Goal: Check status: Check status

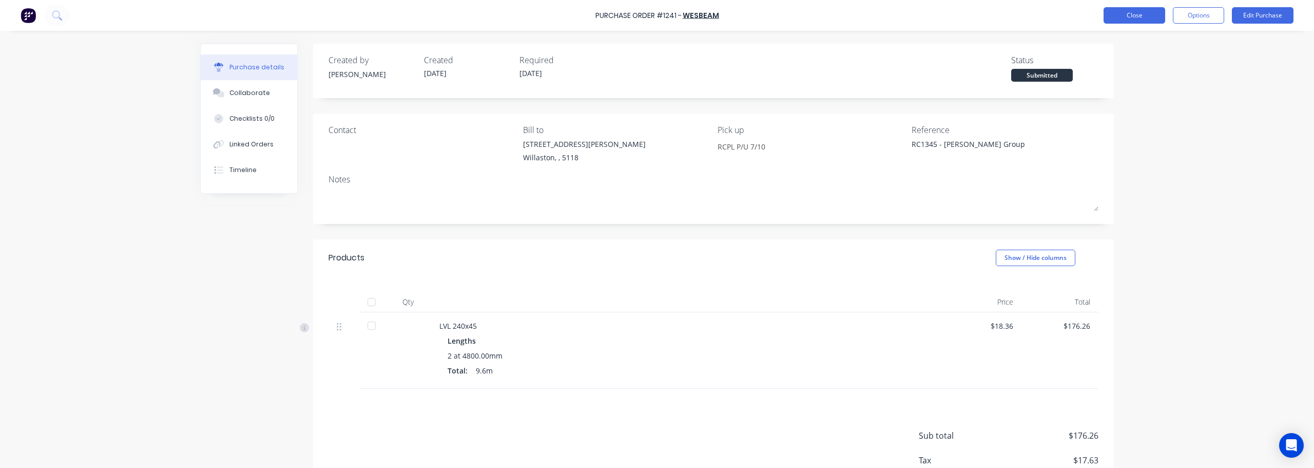
click at [1130, 17] on button "Close" at bounding box center [1134, 15] width 62 height 16
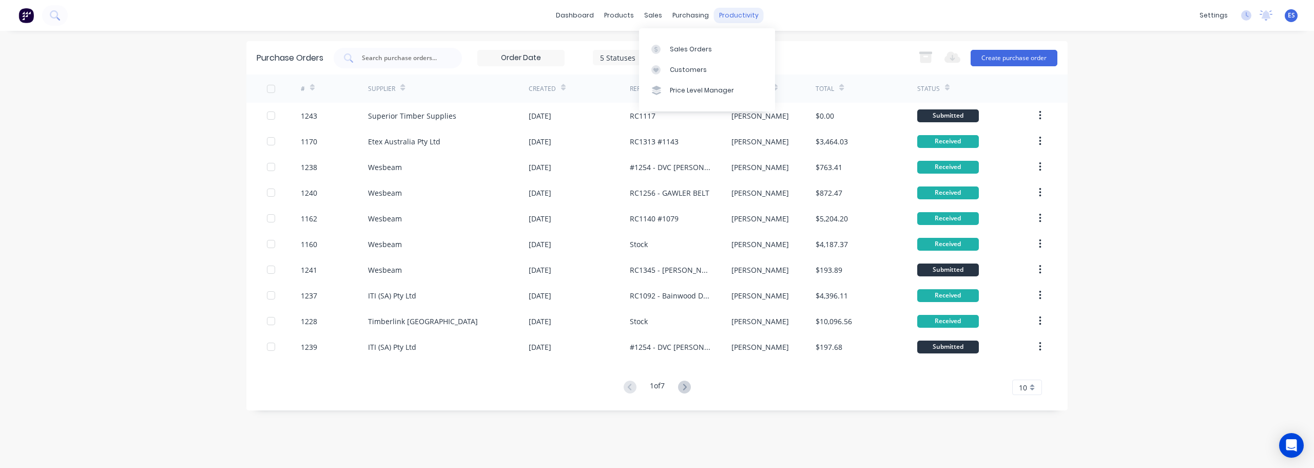
click at [720, 12] on div "productivity" at bounding box center [739, 15] width 50 height 15
click at [762, 45] on div "Workflow" at bounding box center [756, 49] width 31 height 9
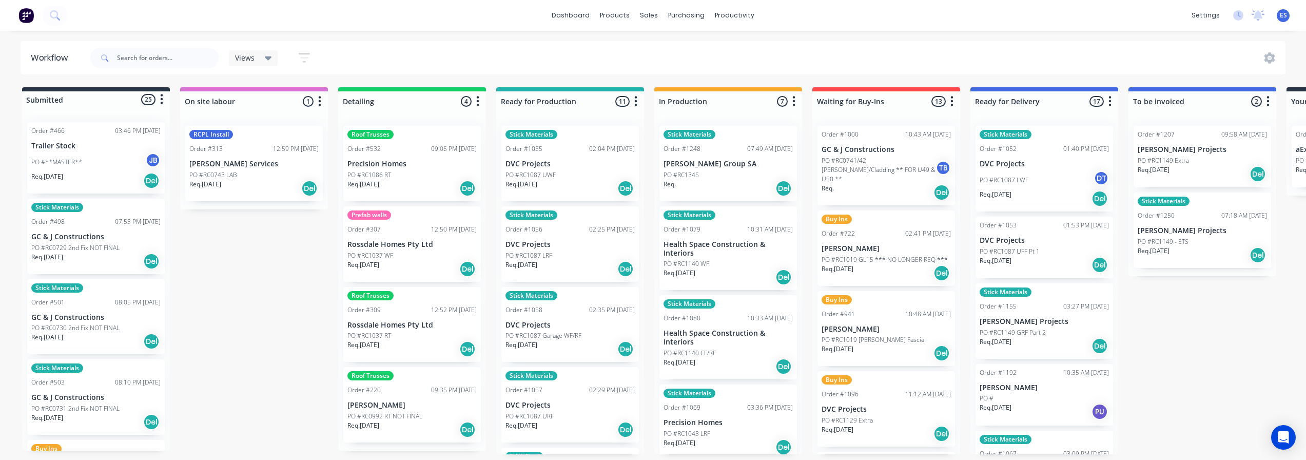
click at [709, 173] on div "PO #RC1345" at bounding box center [728, 174] width 129 height 9
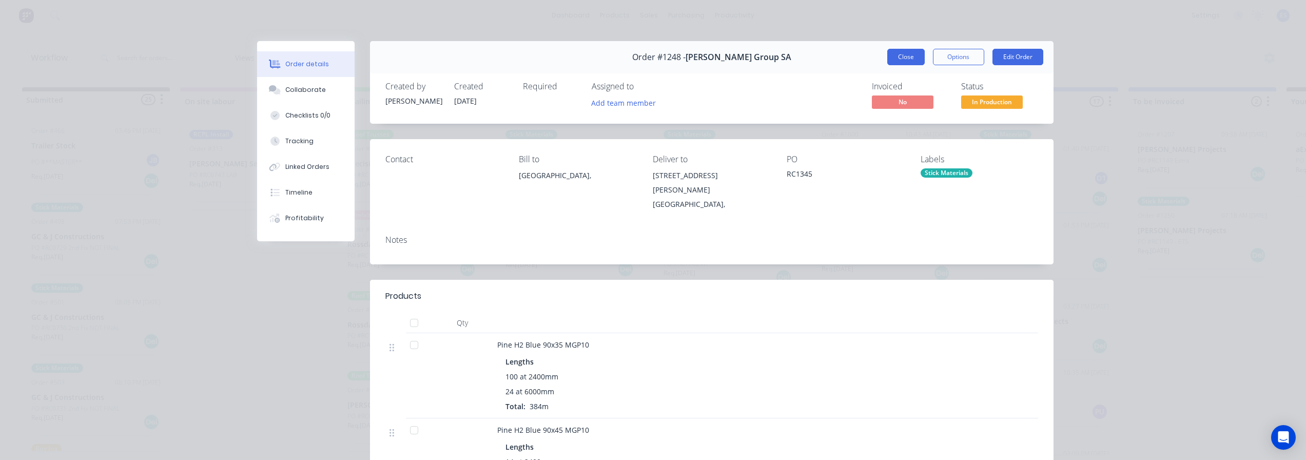
click at [896, 62] on button "Close" at bounding box center [905, 57] width 37 height 16
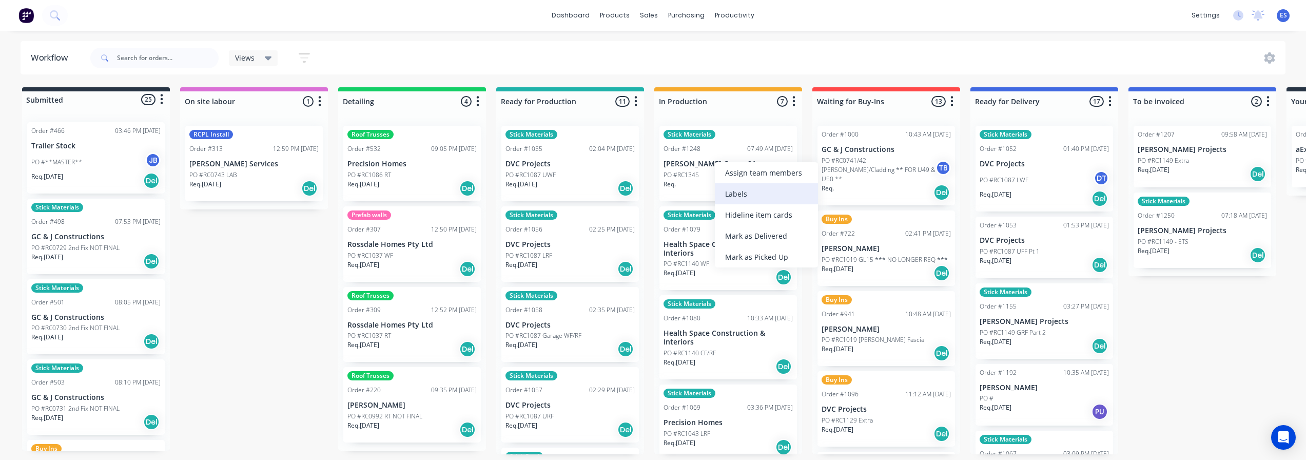
click at [768, 195] on div "Labels" at bounding box center [766, 193] width 103 height 21
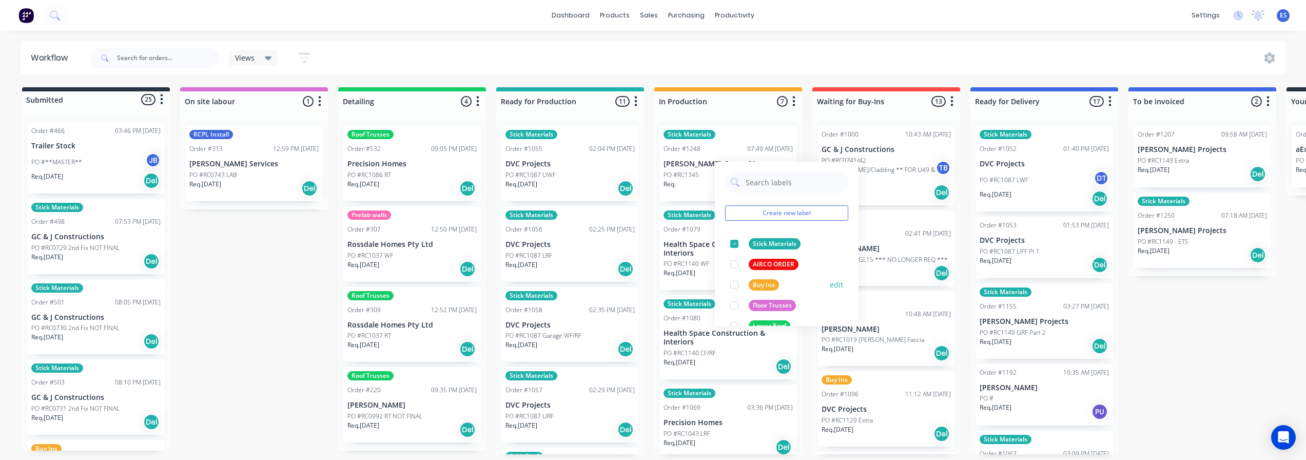
click at [772, 281] on div "Buy Ins" at bounding box center [764, 284] width 30 height 11
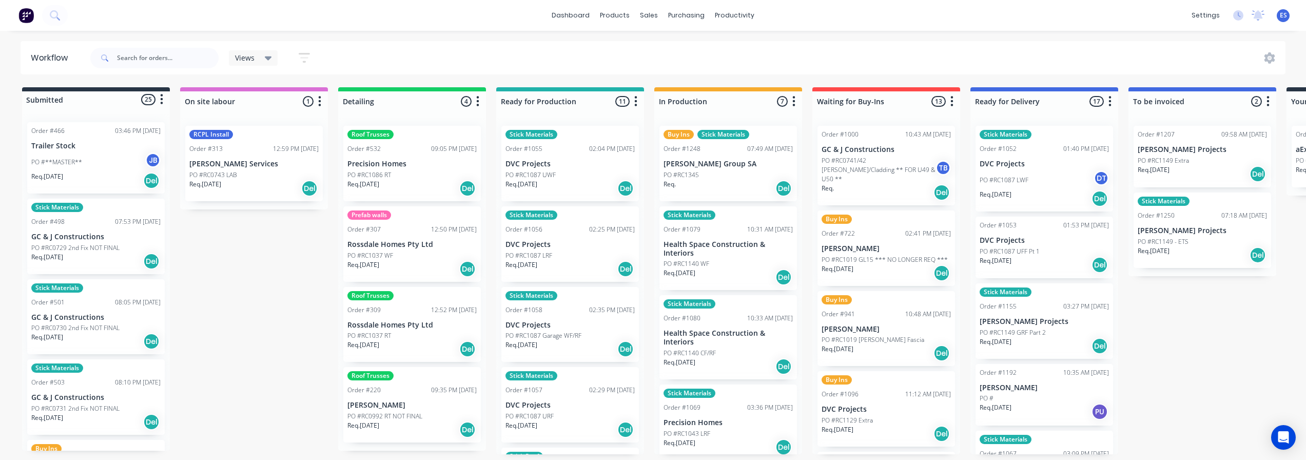
click at [1175, 334] on div "Submitted 25 Status colour #273444 hex #273444 Save Cancel Summaries Total orde…" at bounding box center [922, 270] width 1860 height 367
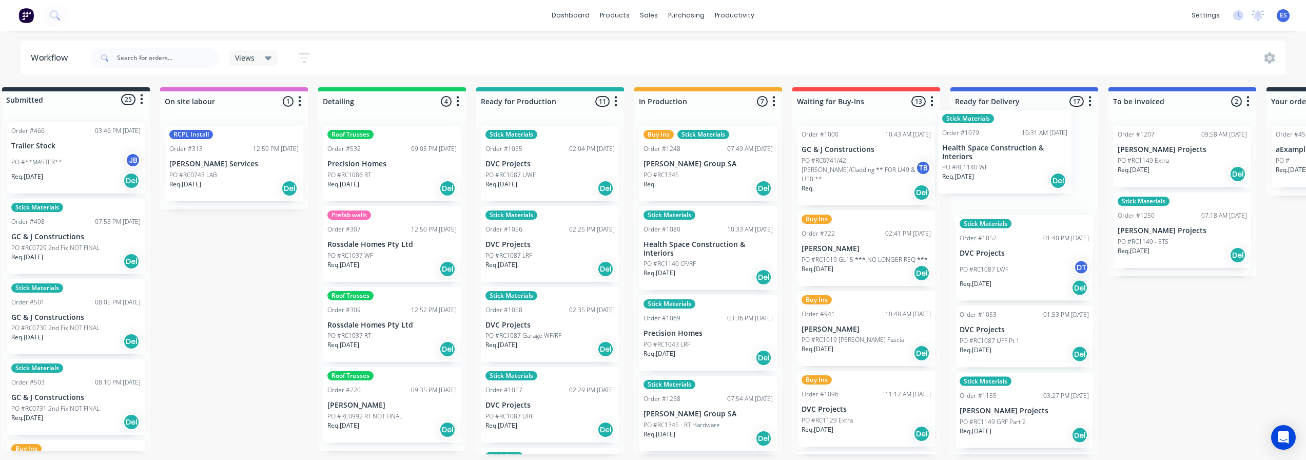
drag, startPoint x: 726, startPoint y: 275, endPoint x: 996, endPoint y: 173, distance: 288.4
click at [1006, 177] on div "Submitted 25 Status colour #273444 hex #273444 Save Cancel Summaries Total orde…" at bounding box center [902, 270] width 1860 height 367
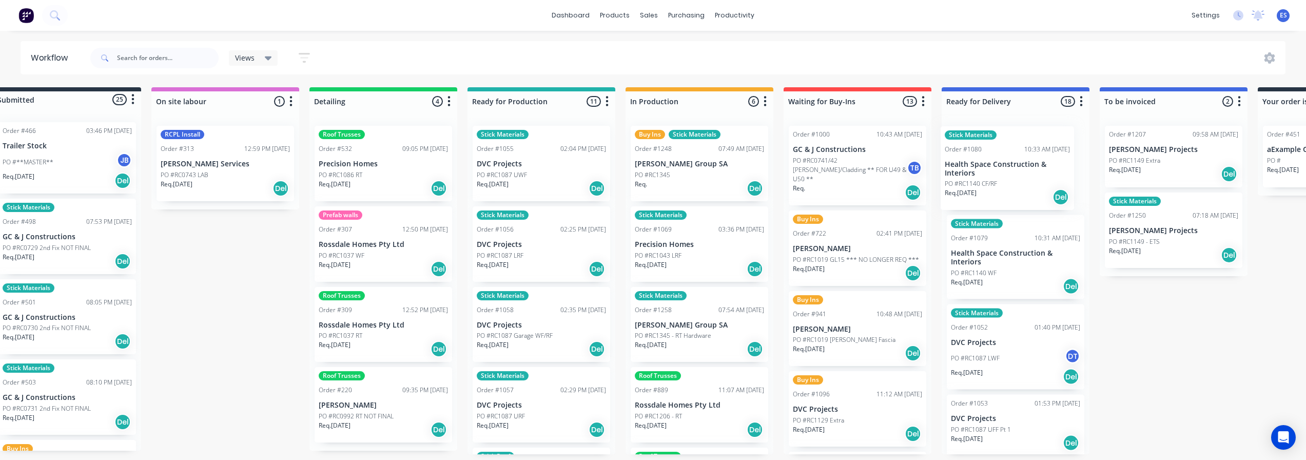
drag, startPoint x: 714, startPoint y: 263, endPoint x: 1031, endPoint y: 178, distance: 328.4
click at [1031, 178] on div "Submitted 25 Status colour #273444 hex #273444 Save Cancel Summaries Total orde…" at bounding box center [894, 270] width 1860 height 367
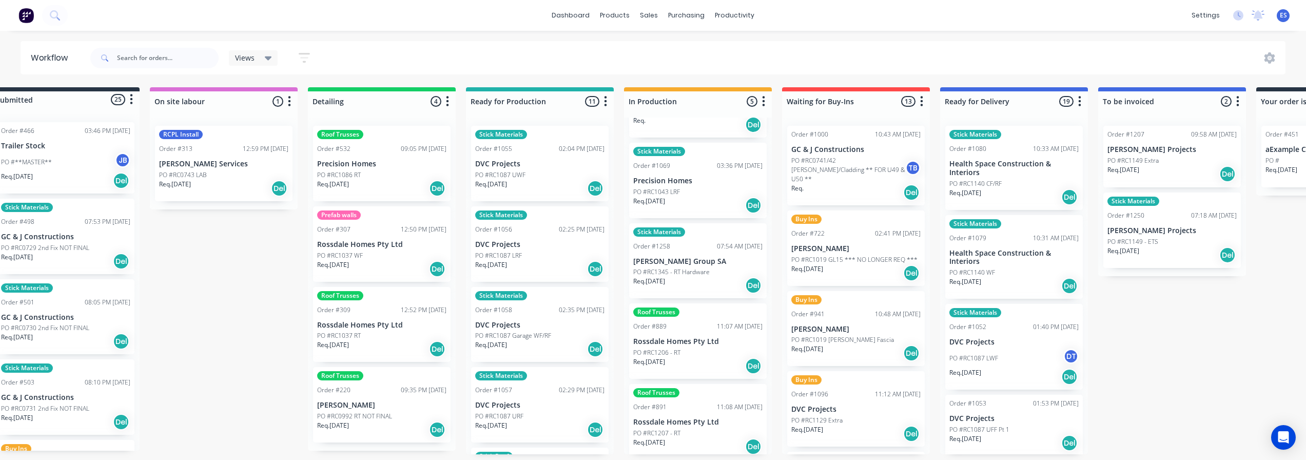
scroll to position [69, 0]
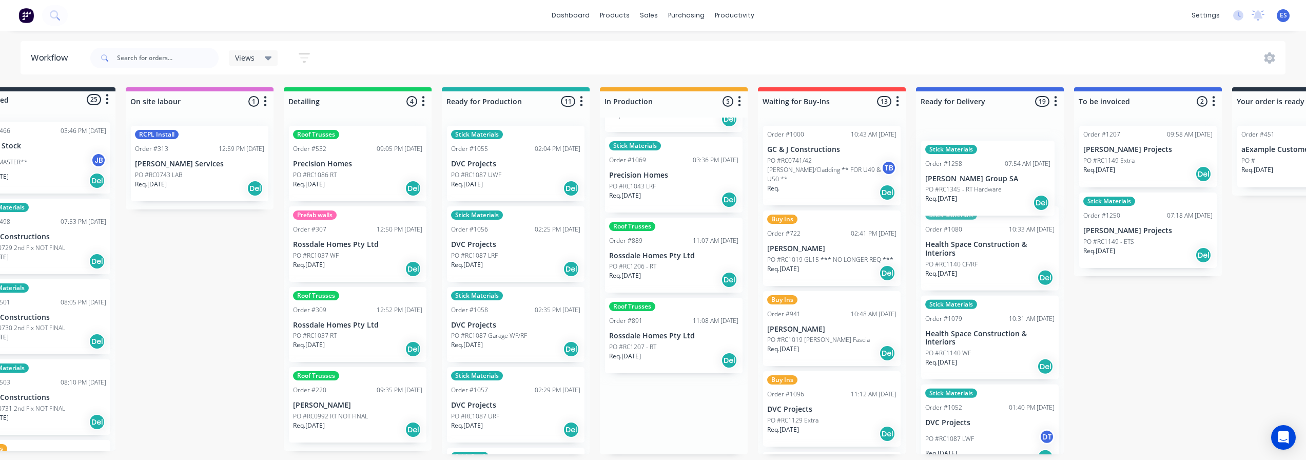
drag, startPoint x: 692, startPoint y: 276, endPoint x: 965, endPoint y: 199, distance: 283.2
click at [965, 199] on div "Submitted 25 Status colour #273444 hex #273444 Save Cancel Summaries Total orde…" at bounding box center [868, 270] width 1860 height 367
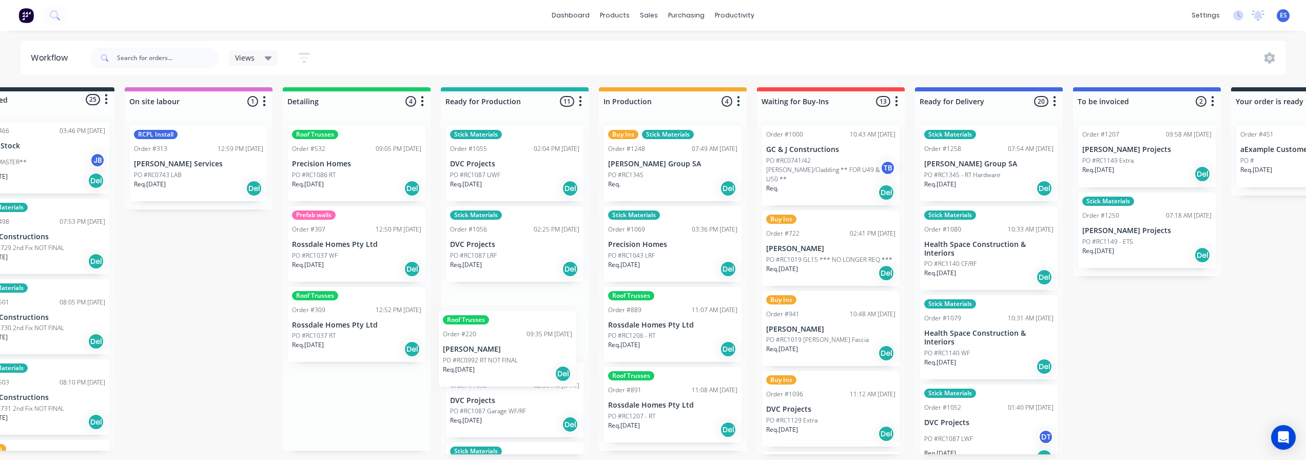
scroll to position [1, 0]
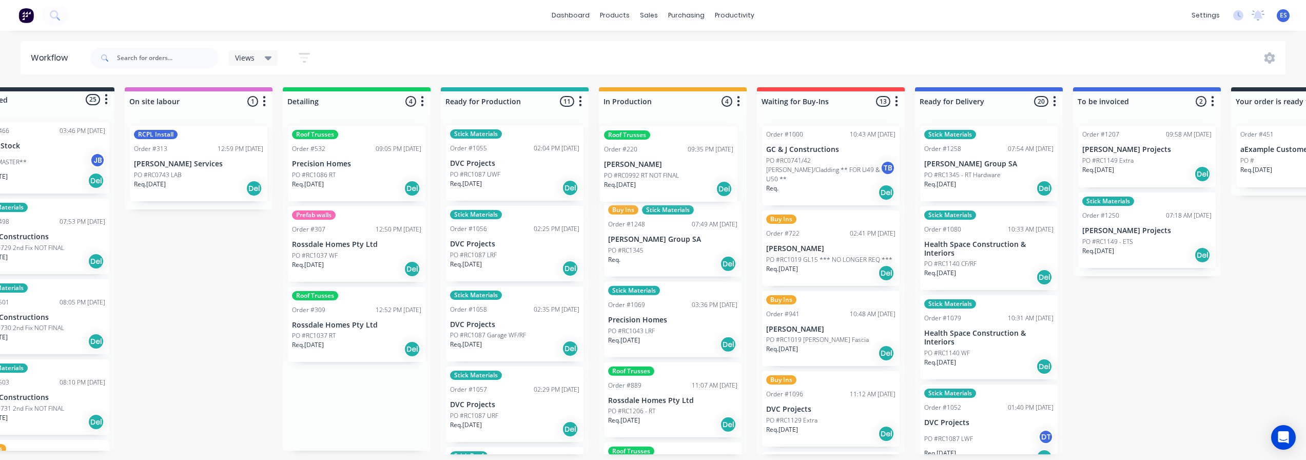
drag, startPoint x: 346, startPoint y: 423, endPoint x: 662, endPoint y: 179, distance: 398.7
click at [662, 179] on div "Submitted 25 Status colour #273444 hex #273444 Save Cancel Summaries Total orde…" at bounding box center [867, 270] width 1860 height 367
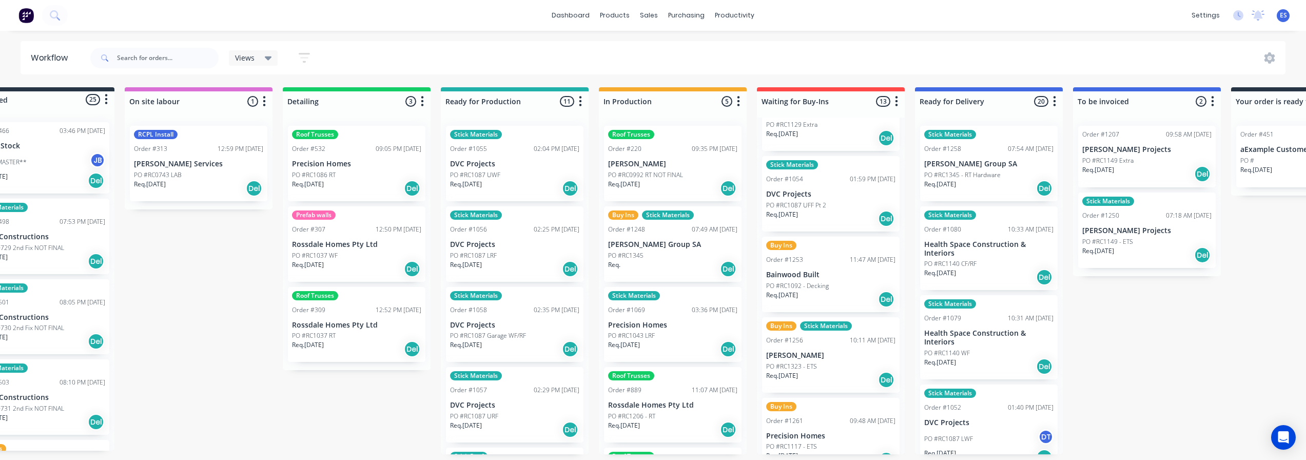
scroll to position [308, 0]
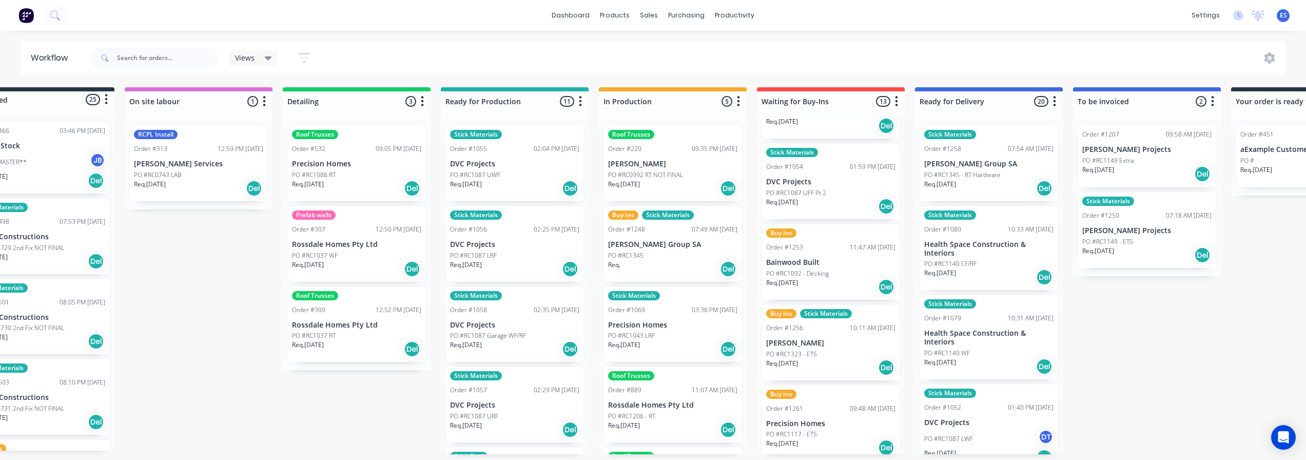
click at [813, 198] on div "Req. [DATE] Del" at bounding box center [830, 206] width 129 height 17
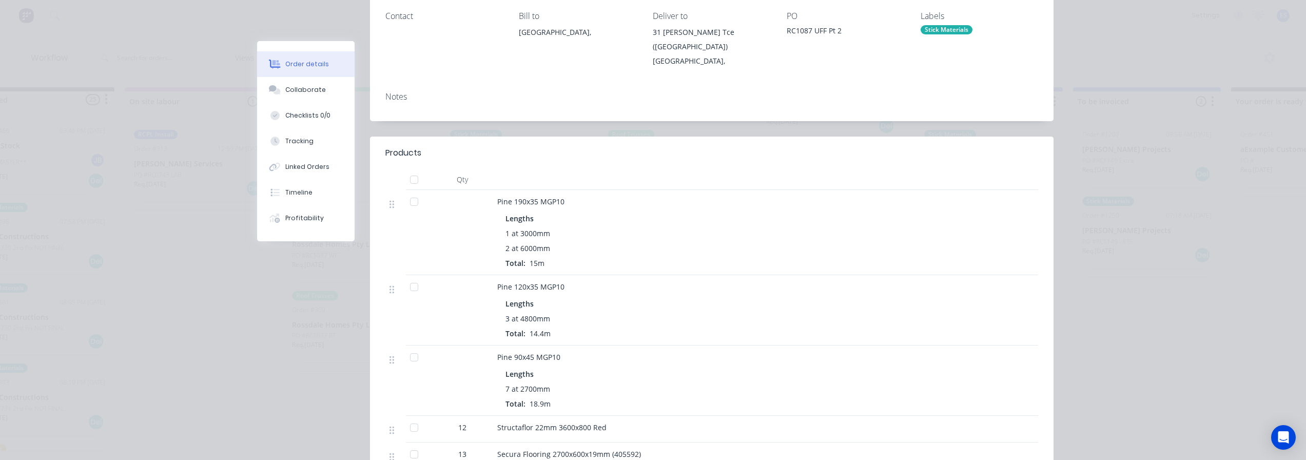
scroll to position [51, 0]
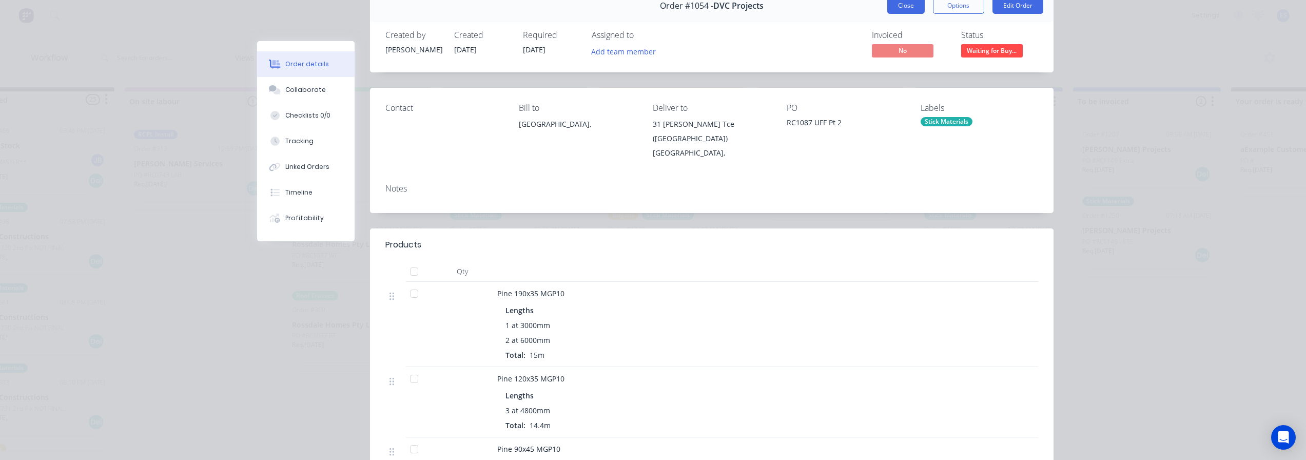
click at [913, 12] on button "Close" at bounding box center [905, 5] width 37 height 16
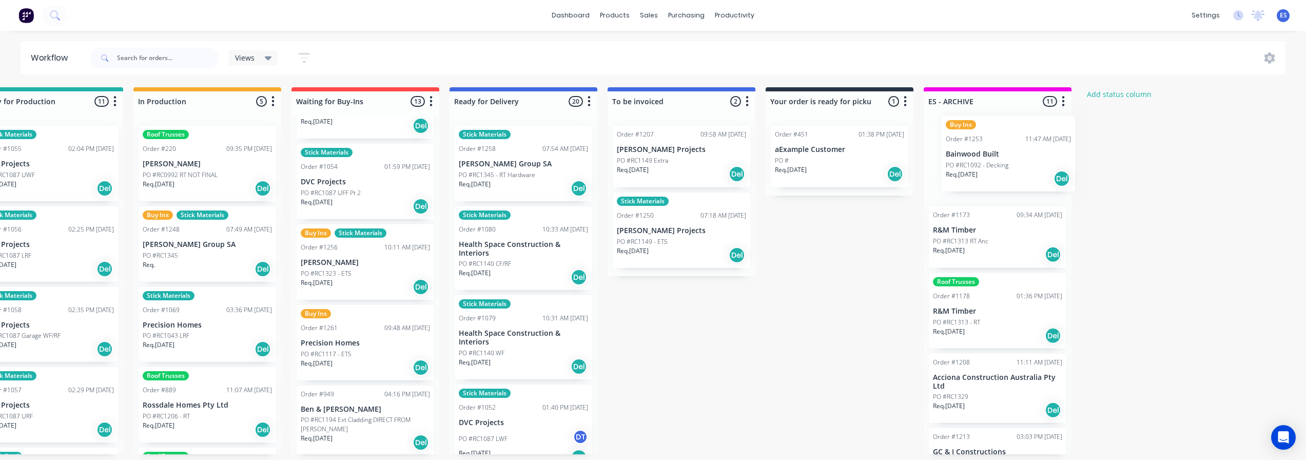
drag, startPoint x: 814, startPoint y: 271, endPoint x: 976, endPoint y: 172, distance: 188.9
click at [976, 172] on div "Submitted 25 Status colour #273444 hex #273444 Save Cancel Summaries Total orde…" at bounding box center [401, 270] width 1860 height 367
click at [993, 177] on p "PO #RC1092 - Decking" at bounding box center [962, 174] width 63 height 9
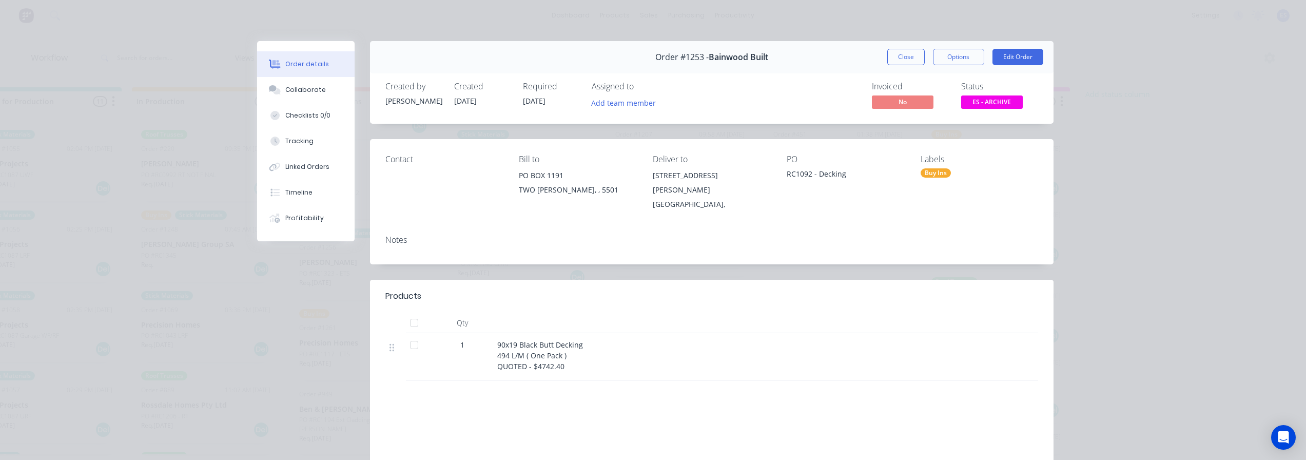
click at [413, 313] on div at bounding box center [414, 323] width 21 height 21
click at [912, 54] on button "Close" at bounding box center [905, 57] width 37 height 16
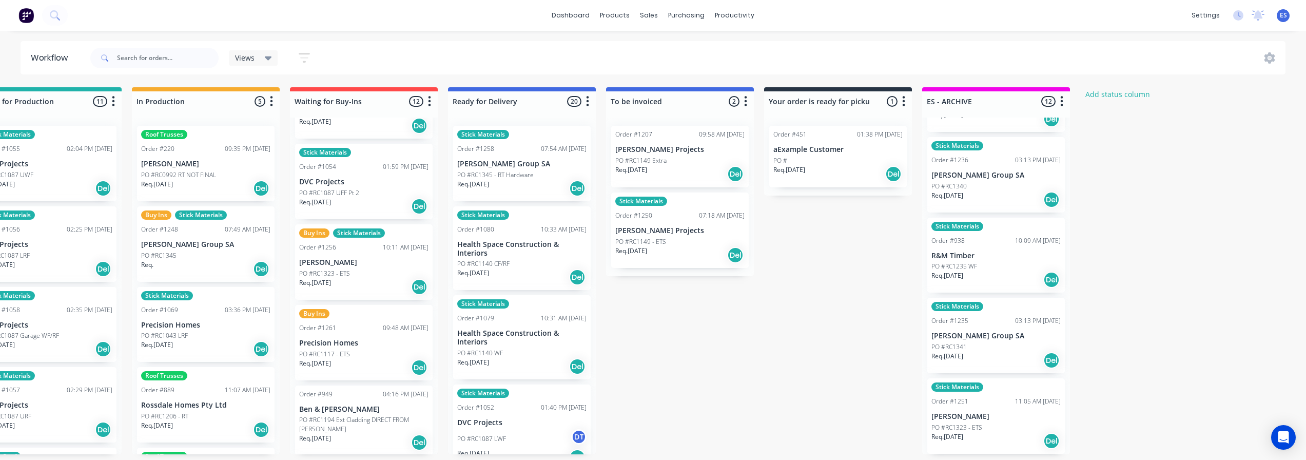
scroll to position [0, 486]
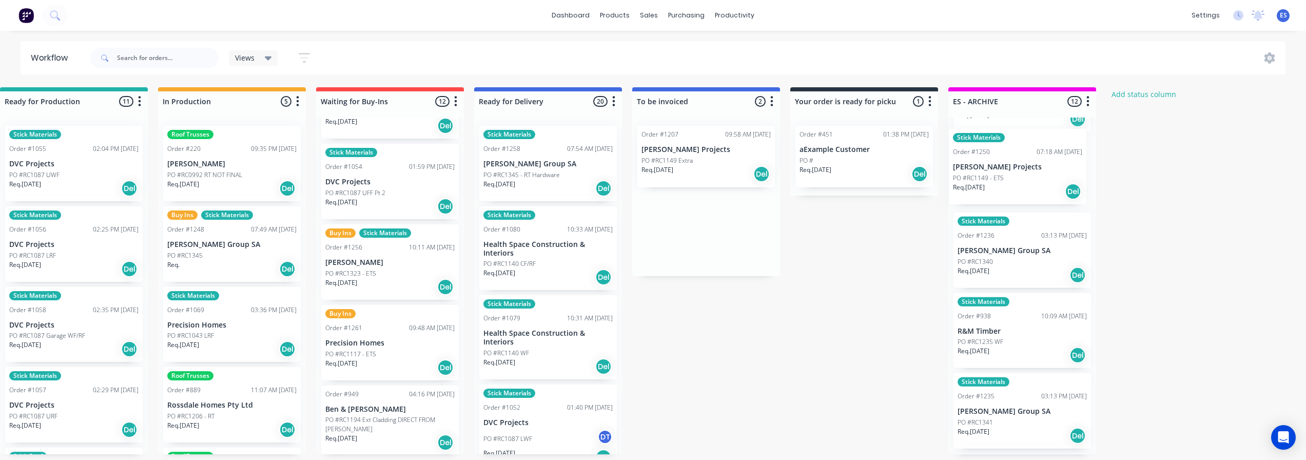
drag, startPoint x: 737, startPoint y: 239, endPoint x: 1010, endPoint y: 174, distance: 280.1
click at [1010, 174] on div "Submitted 25 Status colour #273444 hex #273444 Save Cancel Summaries Total orde…" at bounding box center [426, 270] width 1860 height 367
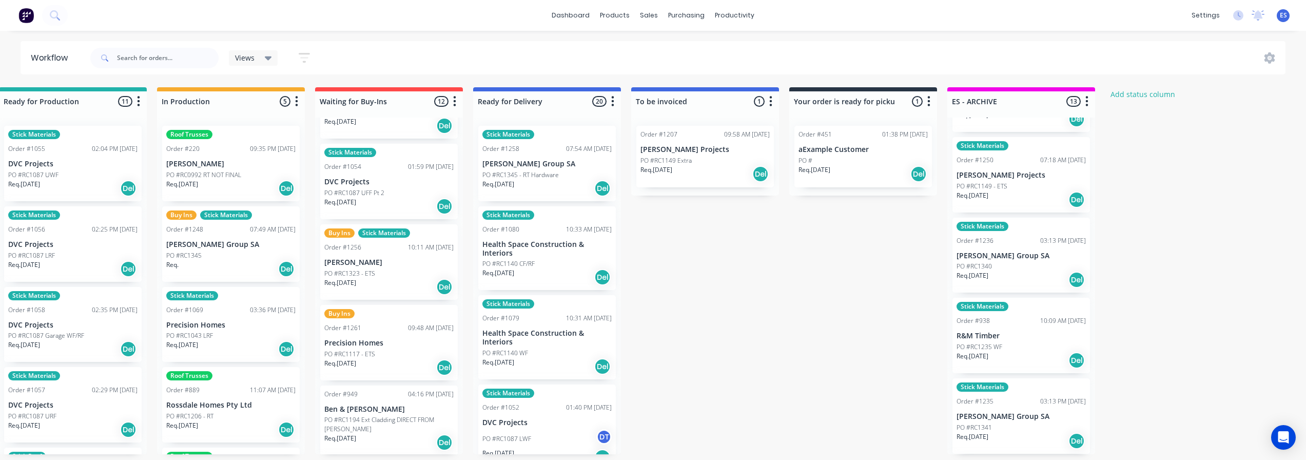
click at [683, 170] on div "Req. [DATE] Del" at bounding box center [704, 173] width 129 height 17
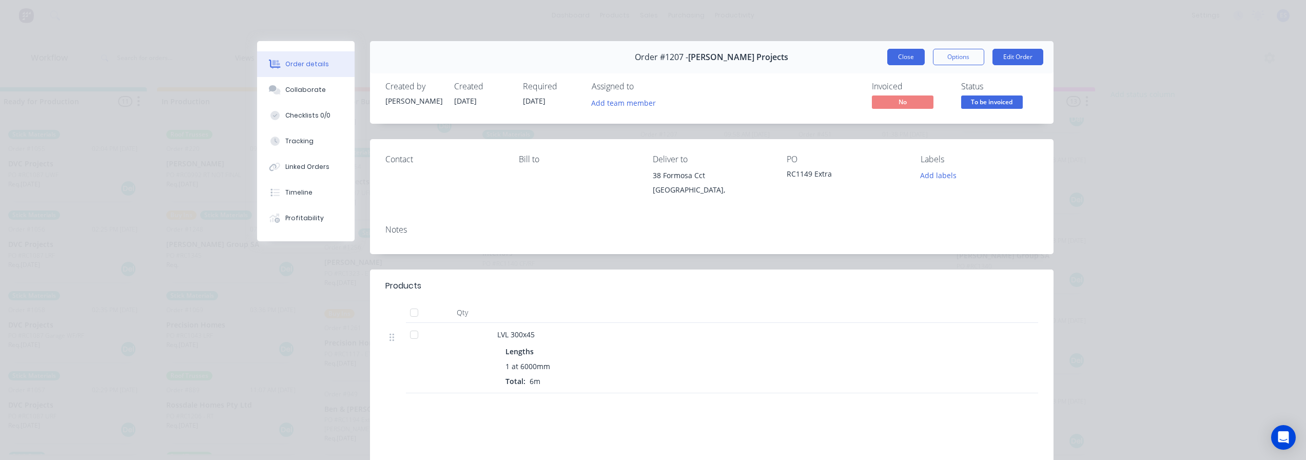
click at [900, 60] on button "Close" at bounding box center [905, 57] width 37 height 16
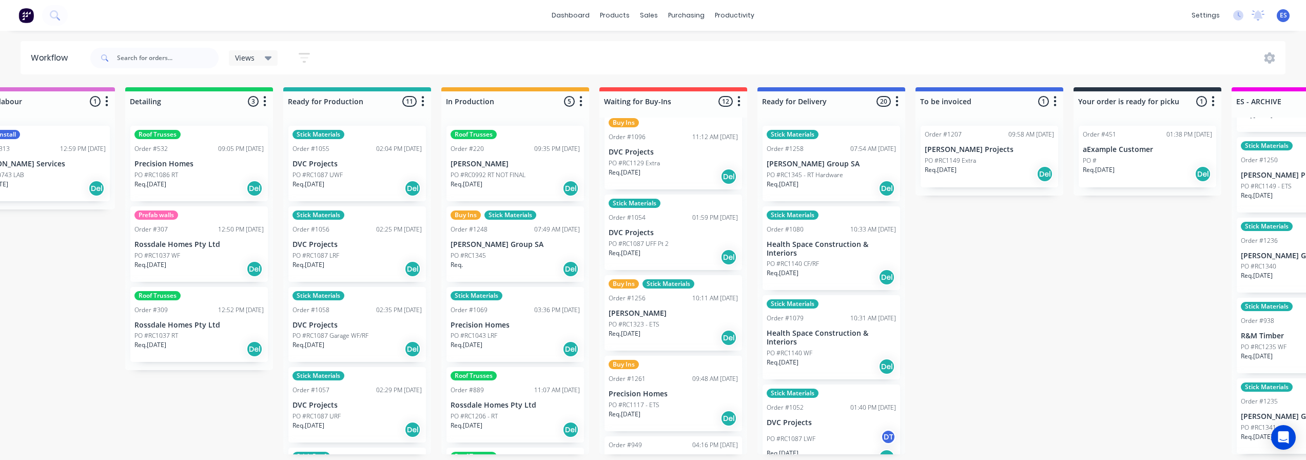
scroll to position [257, 0]
click at [524, 208] on div "Buy Ins Stick Materials Order #1248 07:49 AM [DATE] [PERSON_NAME] Group SA PO #…" at bounding box center [515, 243] width 138 height 75
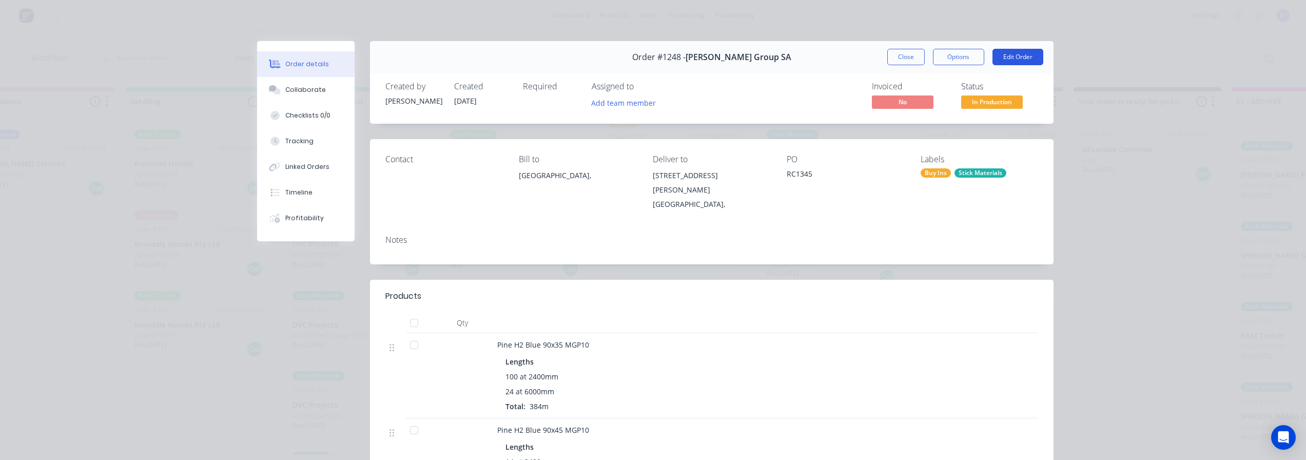
click at [1026, 59] on button "Edit Order" at bounding box center [1018, 57] width 51 height 16
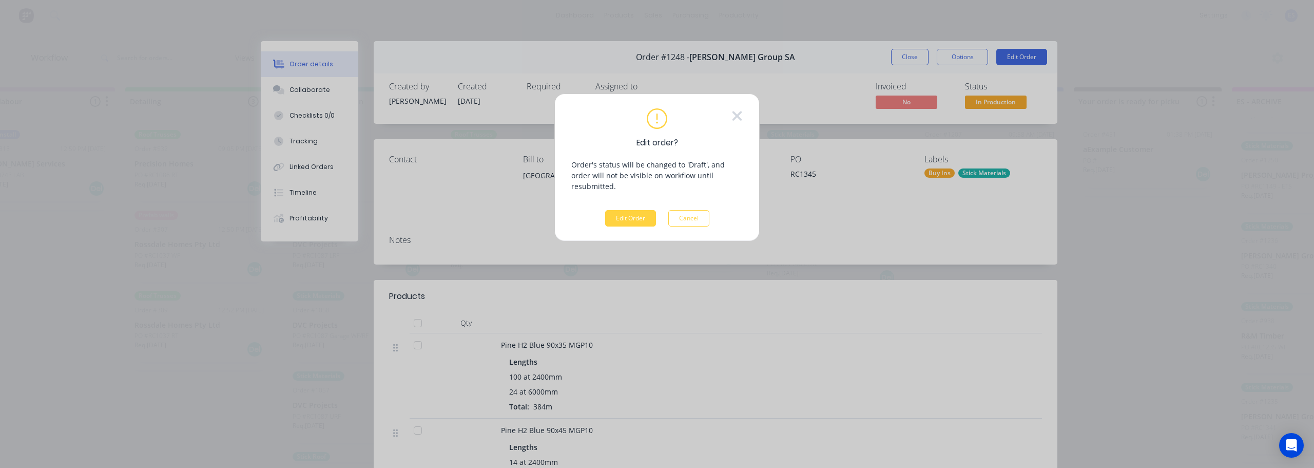
drag, startPoint x: 628, startPoint y: 210, endPoint x: 630, endPoint y: 216, distance: 6.3
click at [629, 210] on button "Edit Order" at bounding box center [630, 218] width 51 height 16
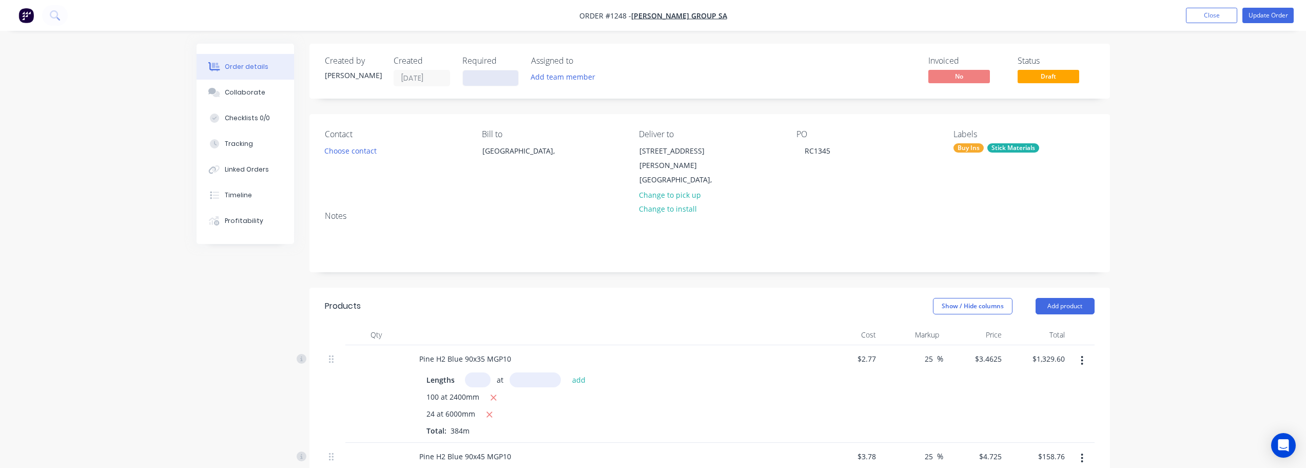
click at [488, 76] on input at bounding box center [490, 77] width 55 height 15
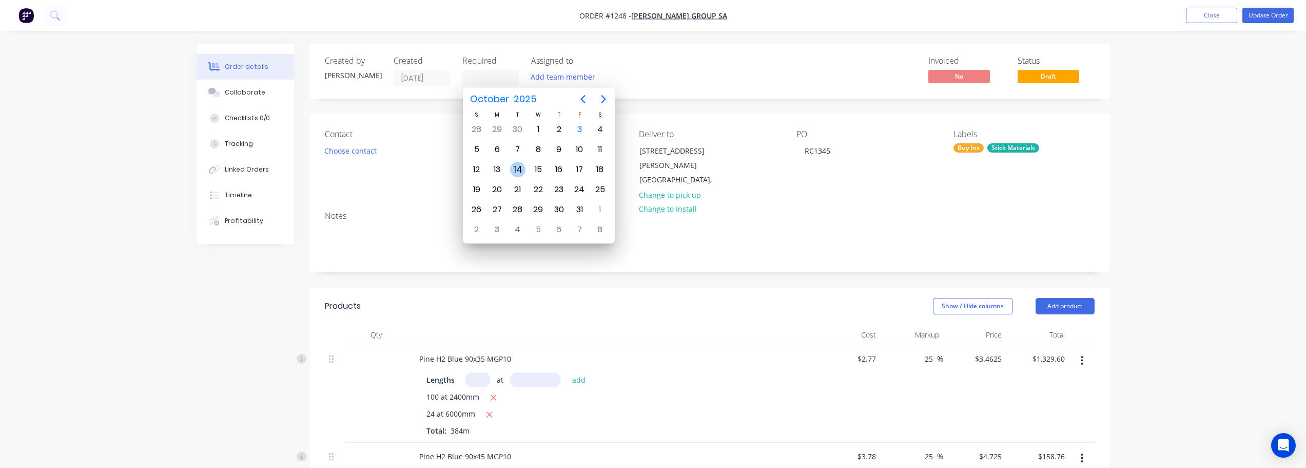
drag, startPoint x: 519, startPoint y: 170, endPoint x: 623, endPoint y: 164, distance: 103.8
click at [521, 169] on div "14" at bounding box center [517, 169] width 15 height 15
type input "[DATE]"
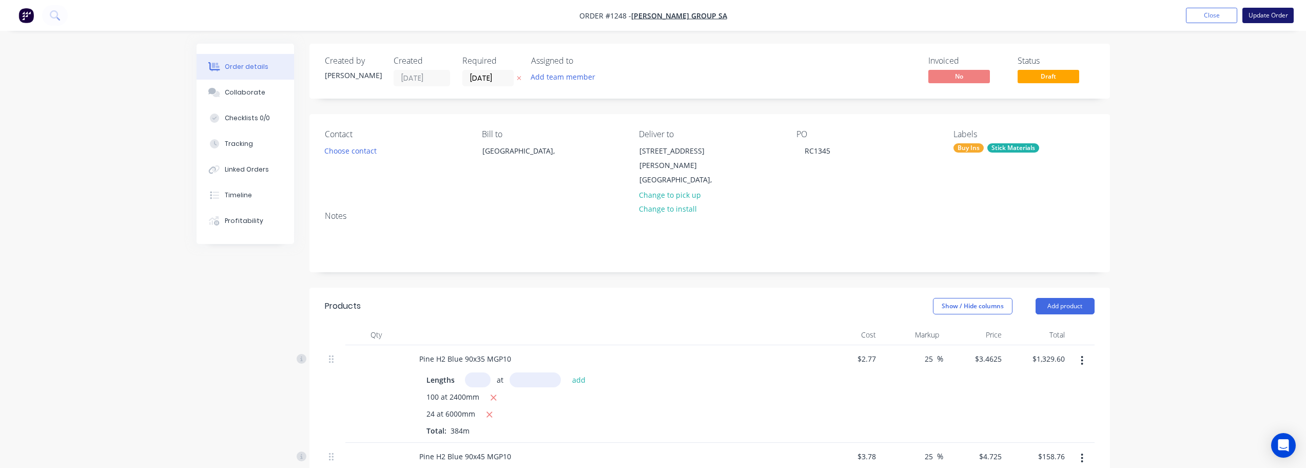
click at [1277, 17] on button "Update Order" at bounding box center [1267, 15] width 51 height 15
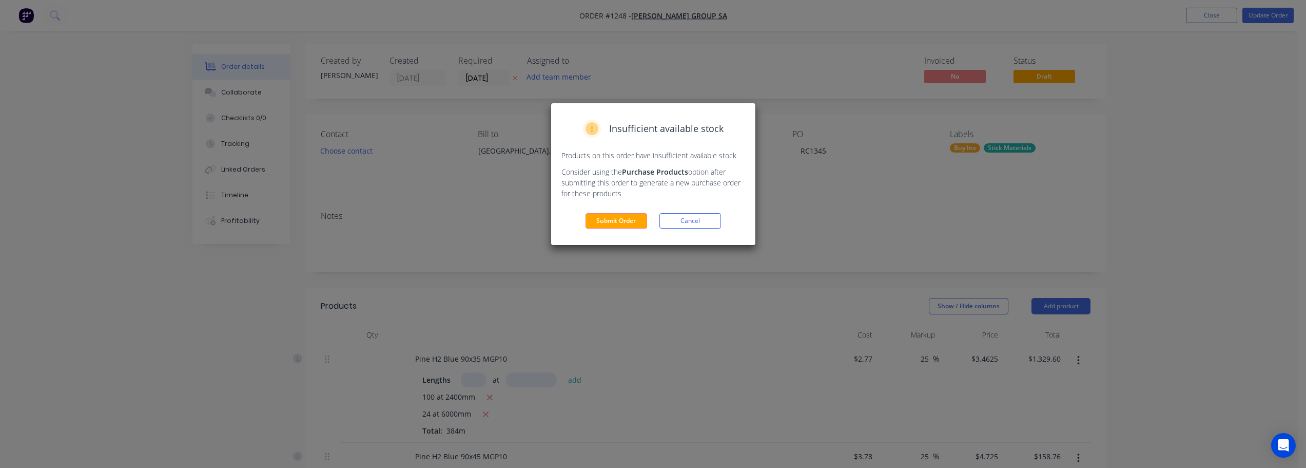
click at [617, 224] on button "Submit Order" at bounding box center [617, 220] width 62 height 15
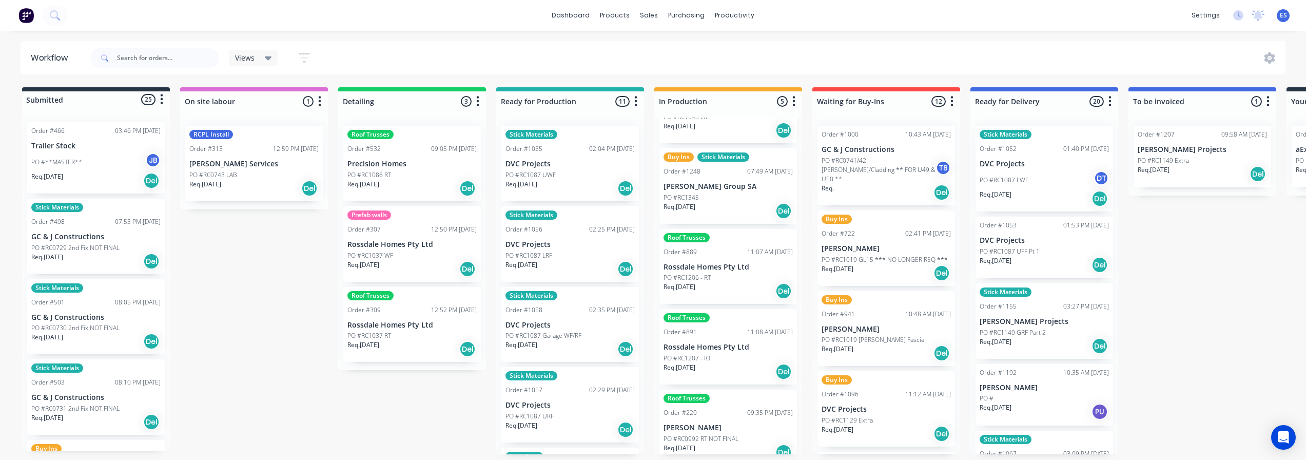
scroll to position [69, 0]
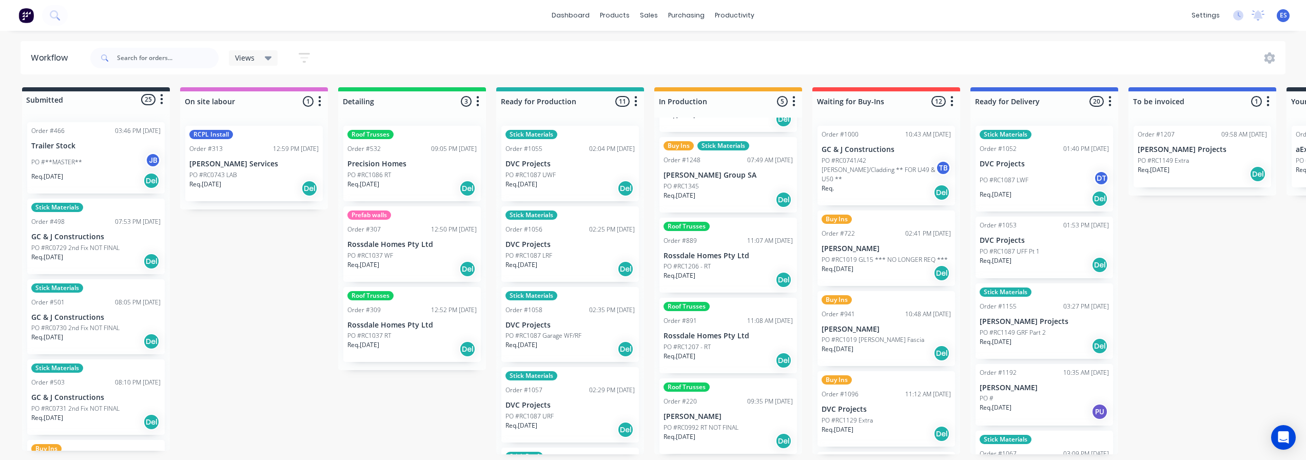
click at [737, 421] on div "Roof Trusses Order #220 09:35 PM [DATE] [PERSON_NAME] PO #RC0992 RT NOT FINAL R…" at bounding box center [728, 415] width 138 height 75
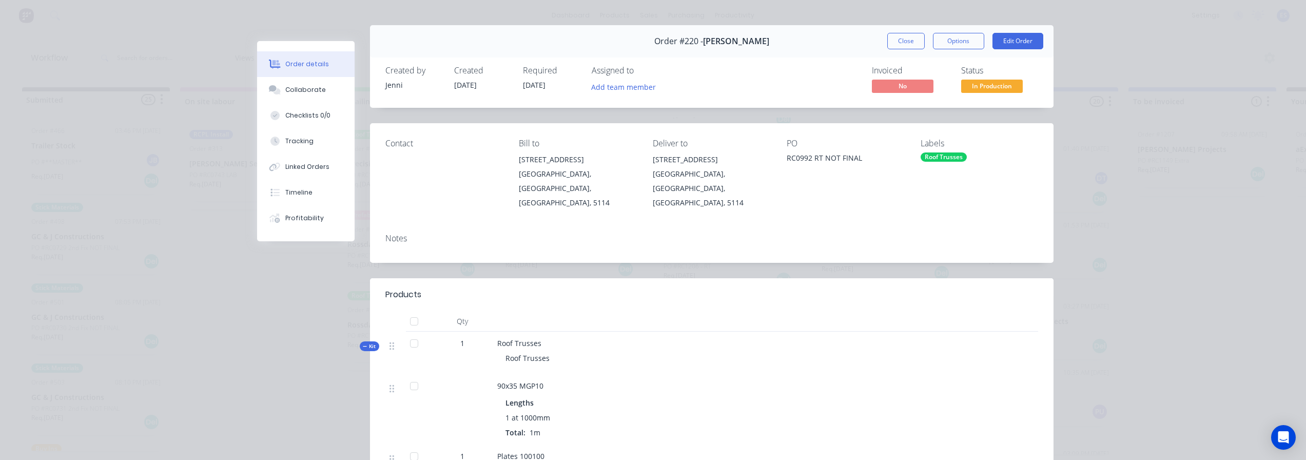
scroll to position [0, 0]
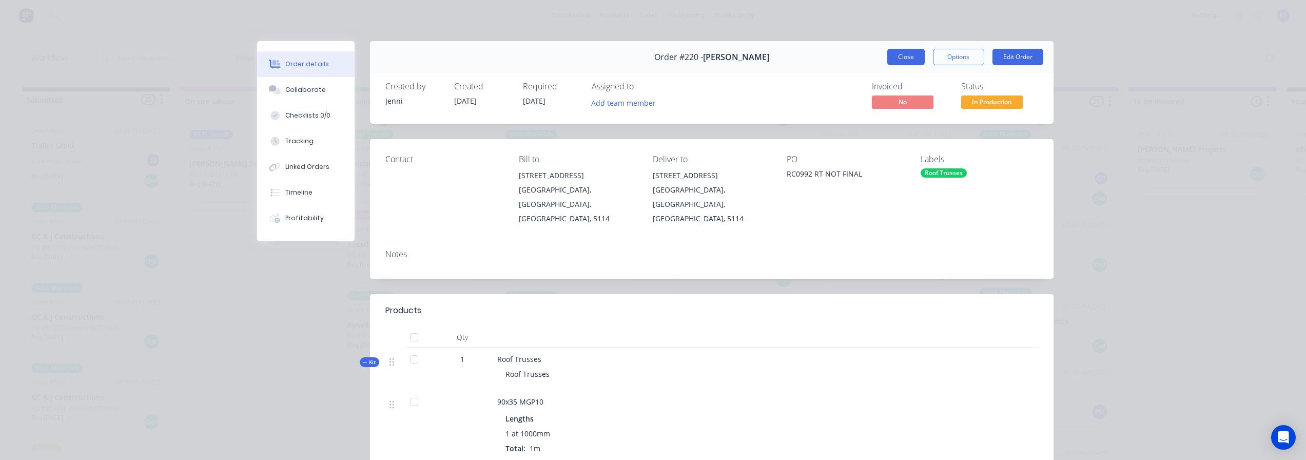
click at [901, 53] on button "Close" at bounding box center [905, 57] width 37 height 16
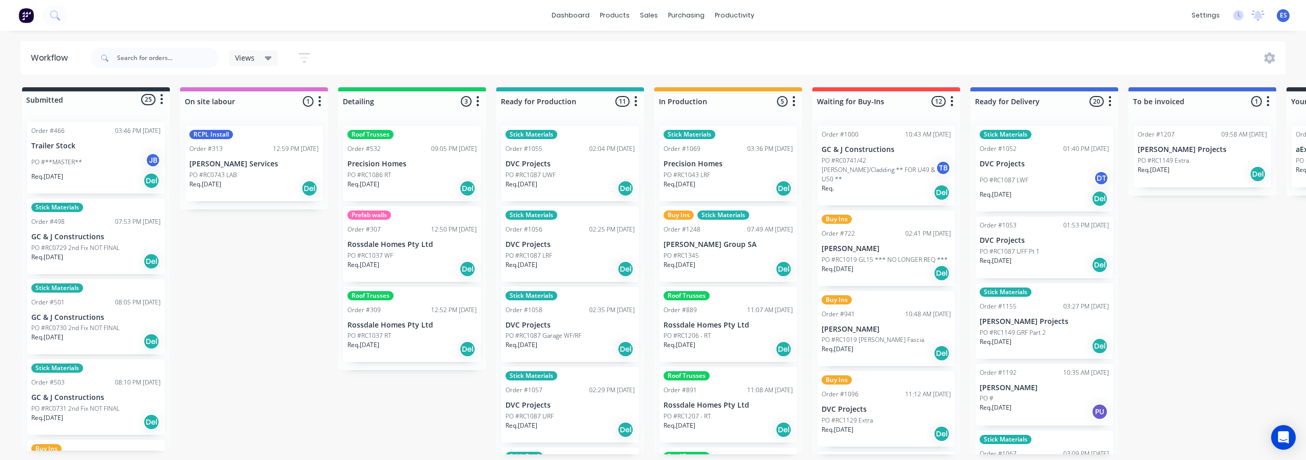
click at [717, 273] on div "Req. [DATE] Del" at bounding box center [728, 268] width 129 height 17
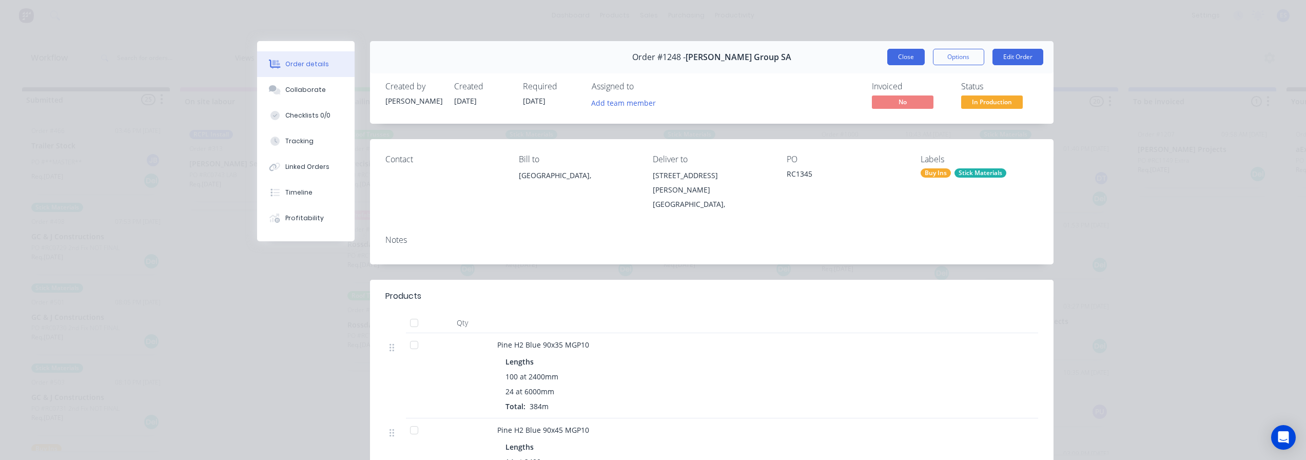
click at [899, 55] on button "Close" at bounding box center [905, 57] width 37 height 16
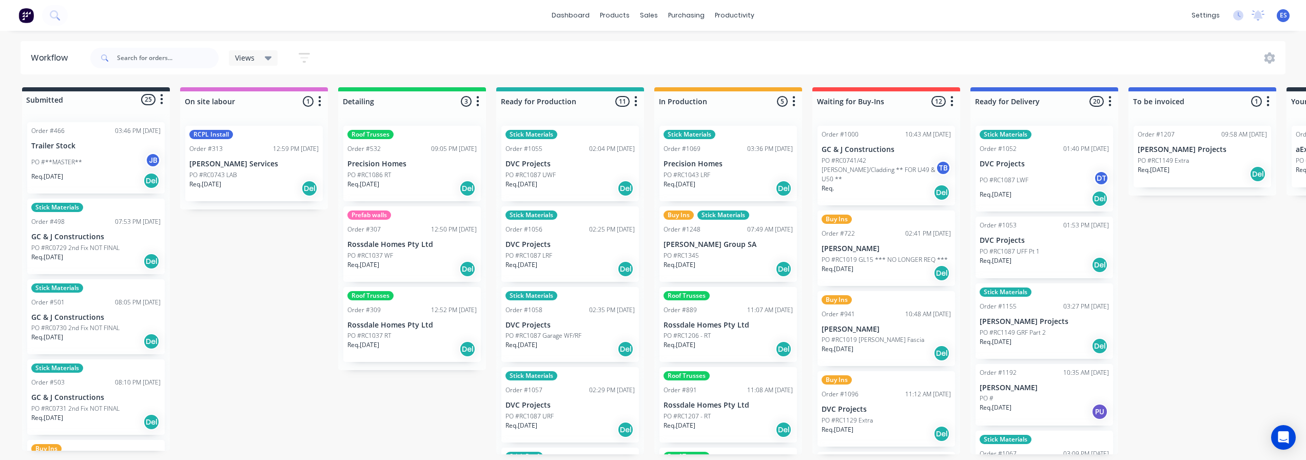
click at [722, 251] on div "PO #RC1345" at bounding box center [728, 255] width 129 height 9
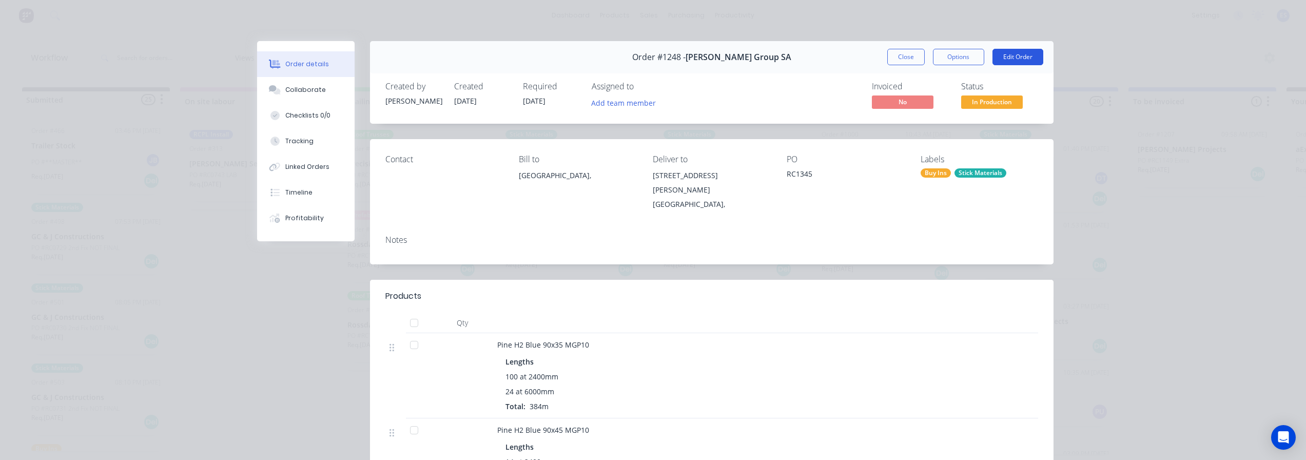
click at [1030, 63] on button "Edit Order" at bounding box center [1018, 57] width 51 height 16
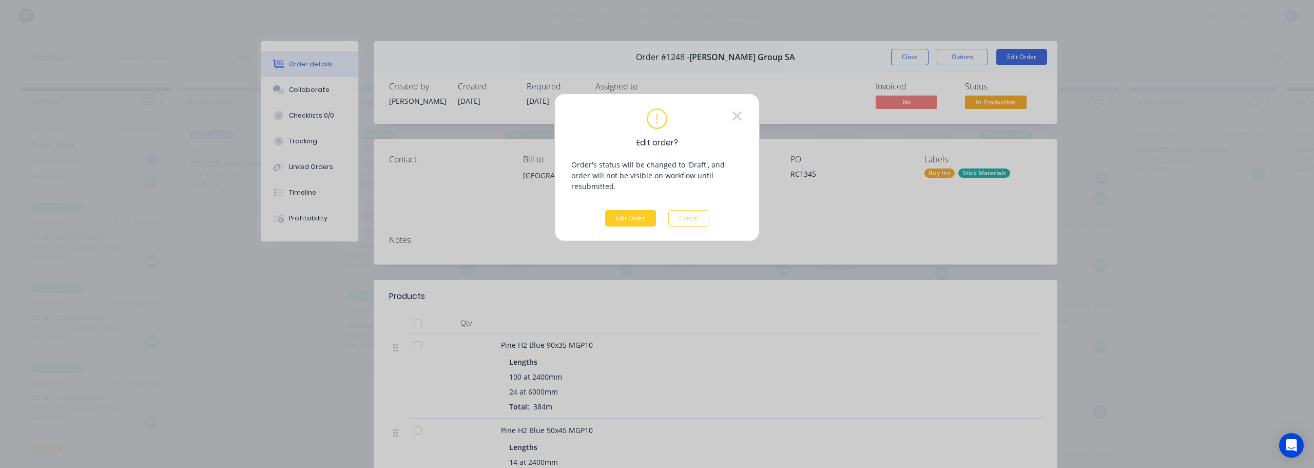
click at [639, 210] on button "Edit Order" at bounding box center [630, 218] width 51 height 16
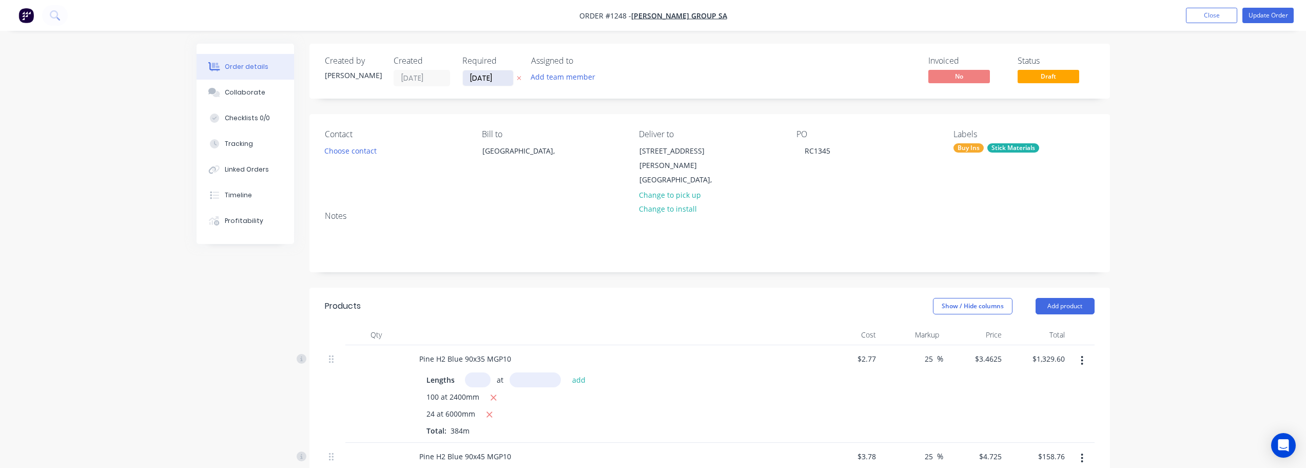
click at [487, 83] on input "[DATE]" at bounding box center [488, 77] width 50 height 15
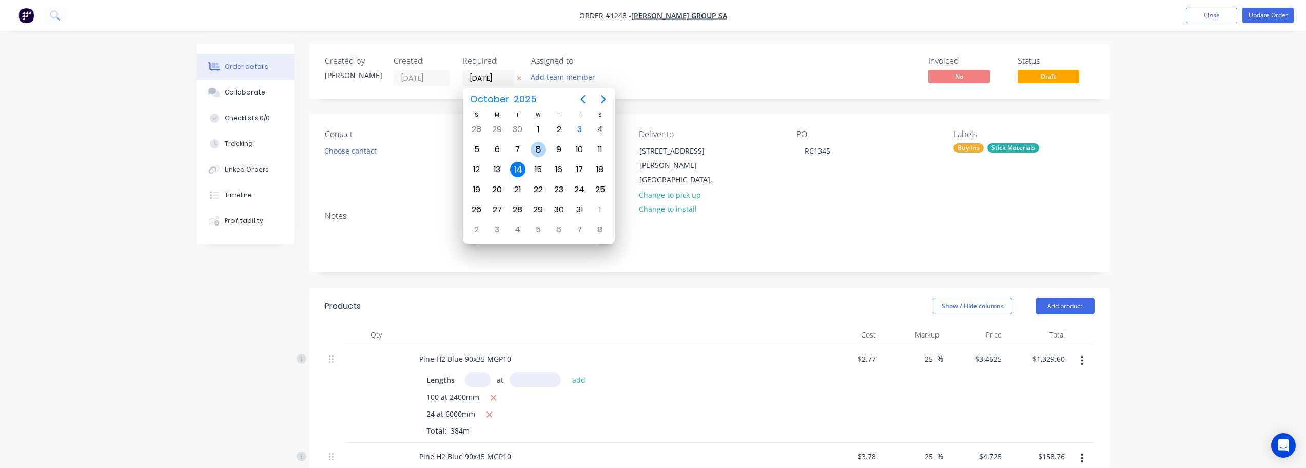
click at [540, 145] on div "8" at bounding box center [538, 149] width 15 height 15
type input "[DATE]"
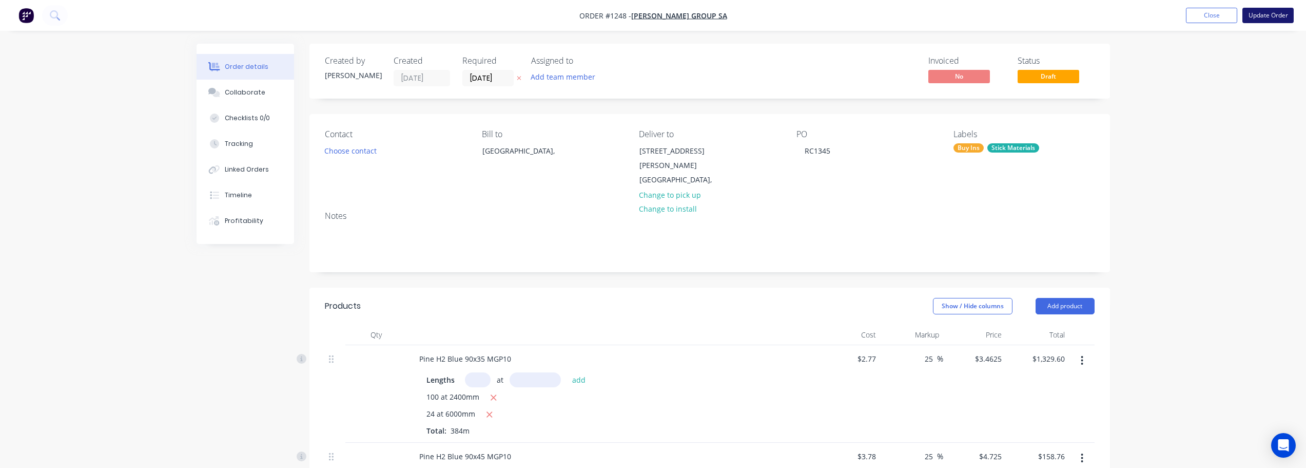
click at [1272, 17] on button "Update Order" at bounding box center [1267, 15] width 51 height 15
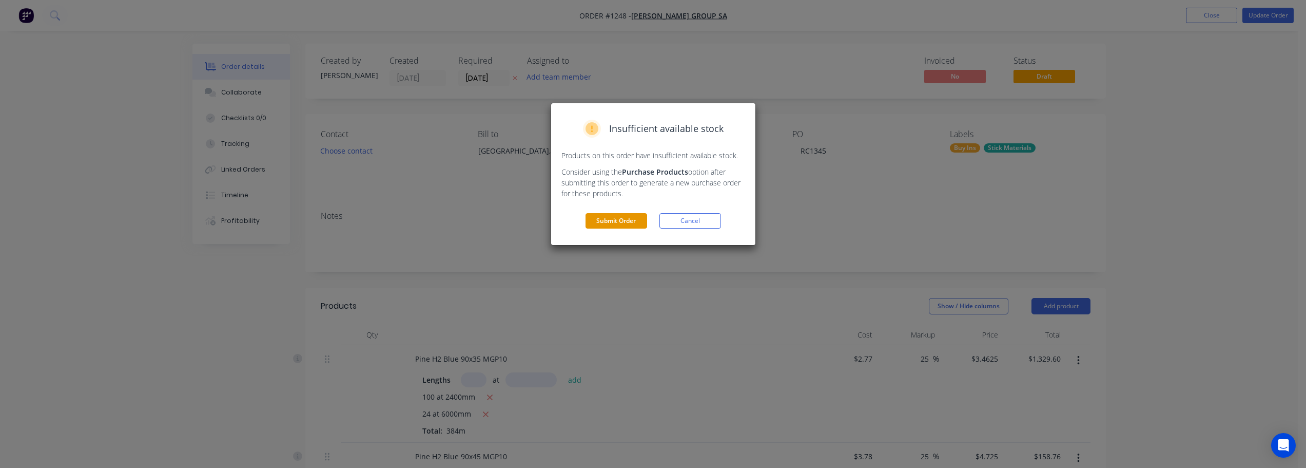
click at [633, 221] on button "Submit Order" at bounding box center [617, 220] width 62 height 15
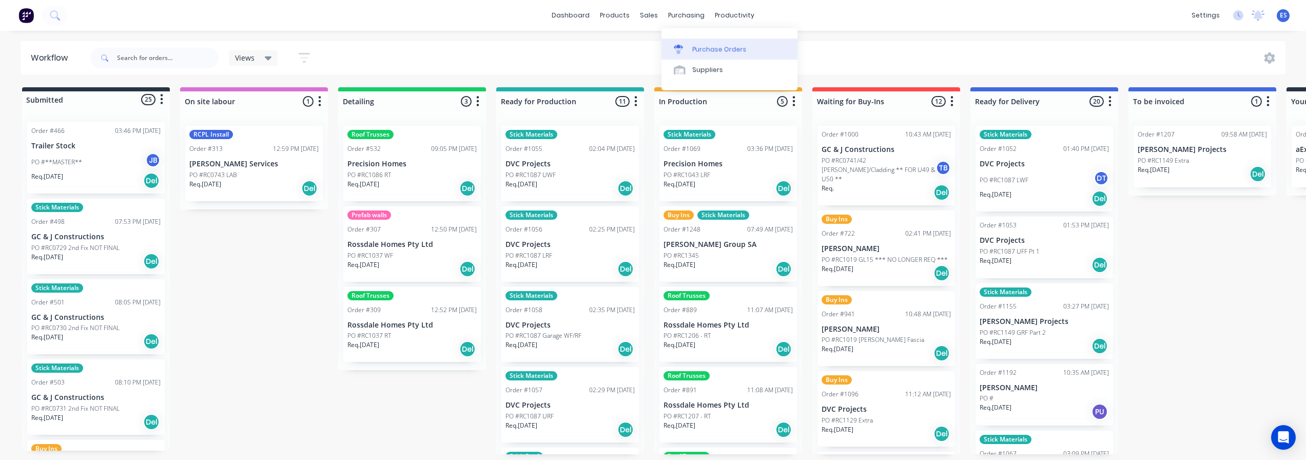
click at [712, 50] on div "Purchase Orders" at bounding box center [719, 49] width 54 height 9
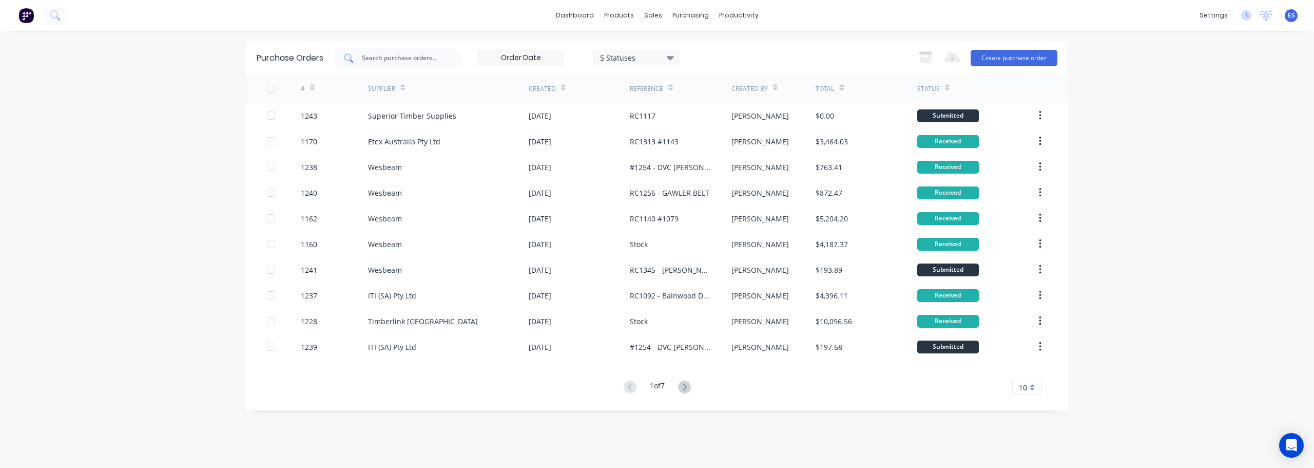
click at [419, 61] on input "text" at bounding box center [403, 58] width 85 height 10
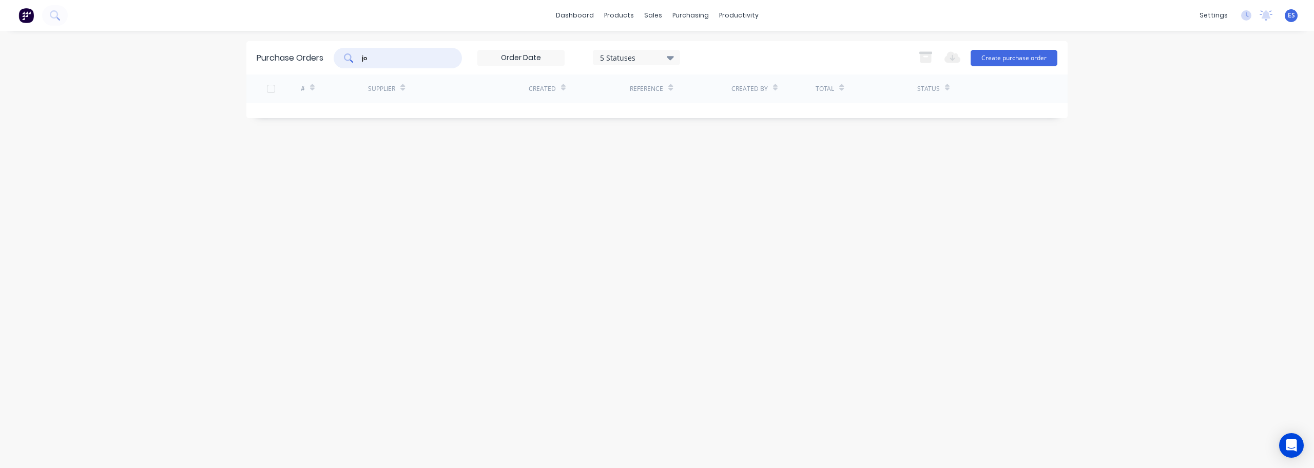
type input "j"
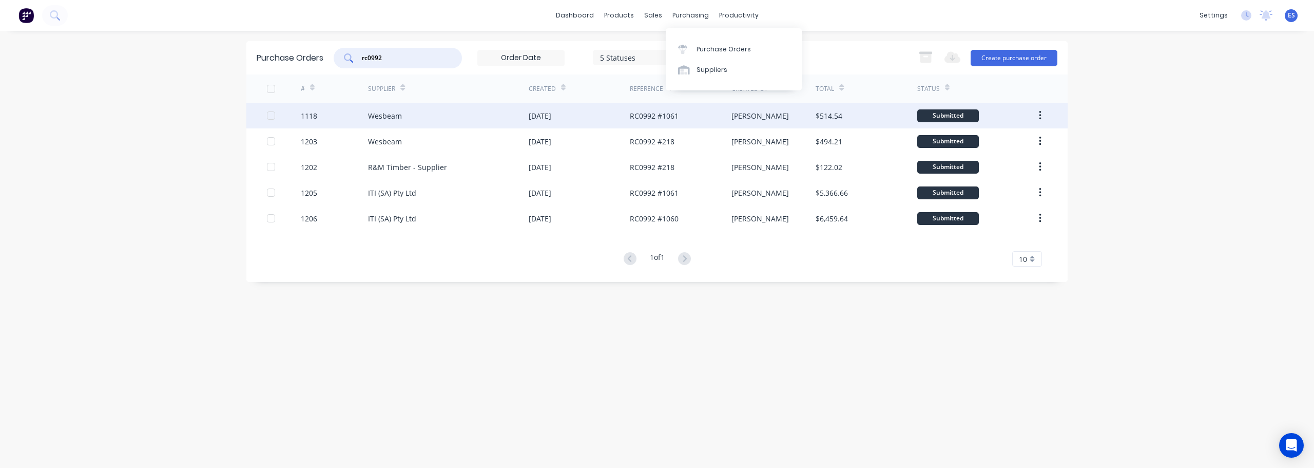
type input "rc0992"
click at [693, 116] on div "RC0992 #1061" at bounding box center [680, 116] width 101 height 26
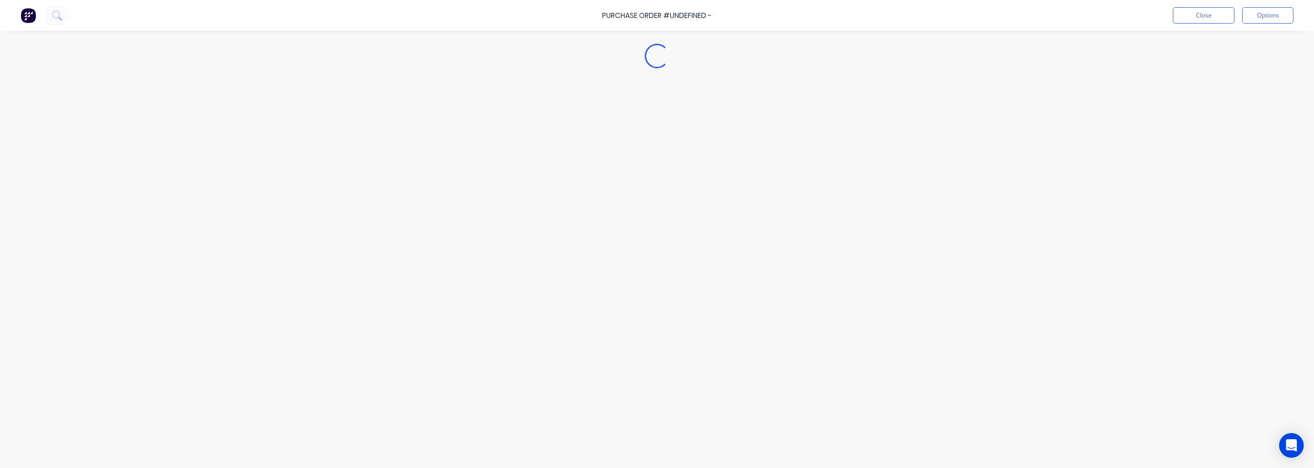
type textarea "x"
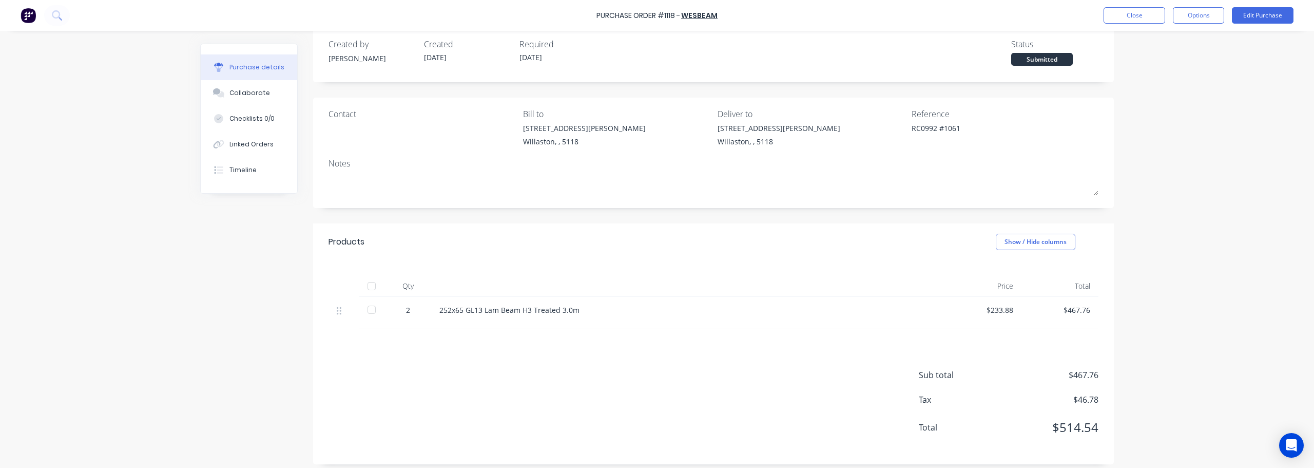
scroll to position [23, 0]
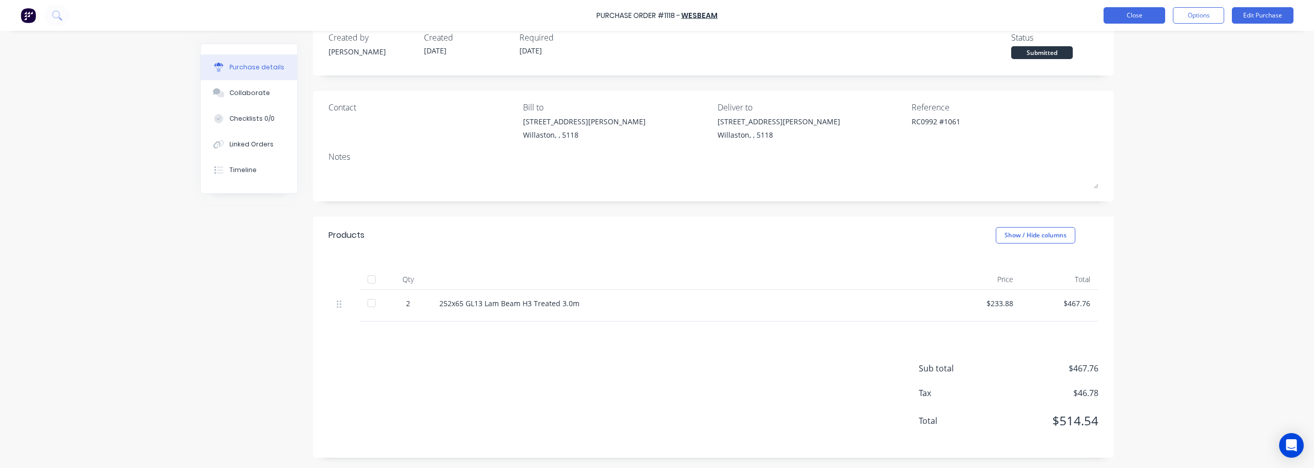
click at [1150, 11] on button "Close" at bounding box center [1134, 15] width 62 height 16
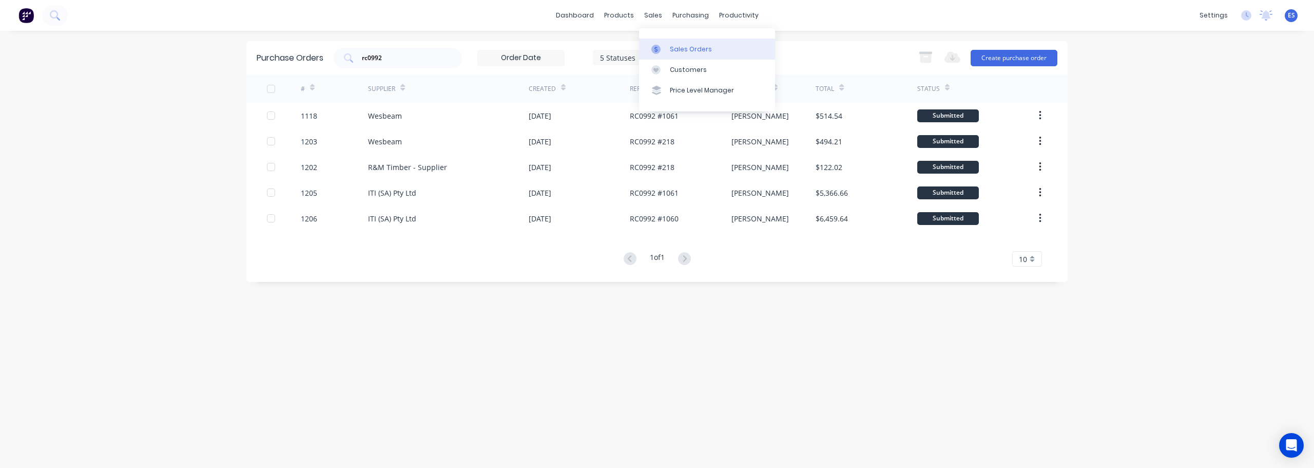
click at [682, 54] on link "Sales Orders" at bounding box center [707, 48] width 136 height 21
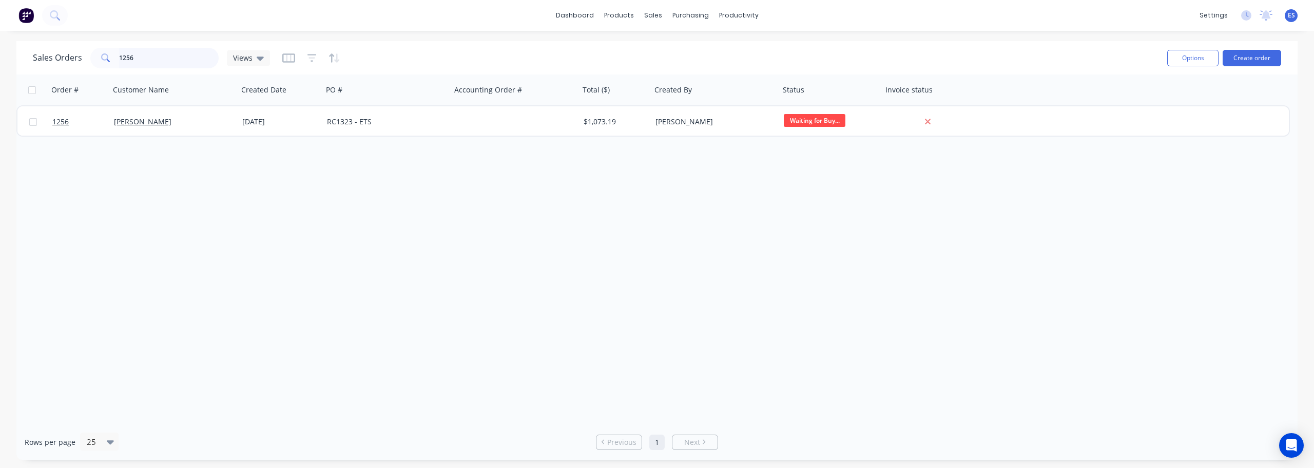
click at [187, 61] on input "1256" at bounding box center [169, 58] width 100 height 21
type input "1"
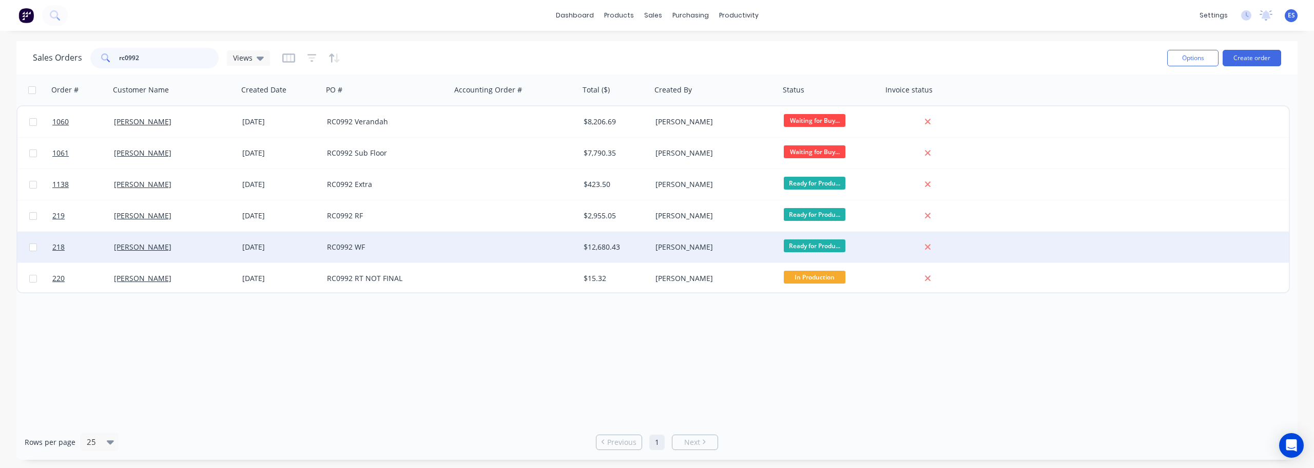
type input "rc0992"
click at [390, 254] on div "RC0992 WF" at bounding box center [387, 246] width 128 height 31
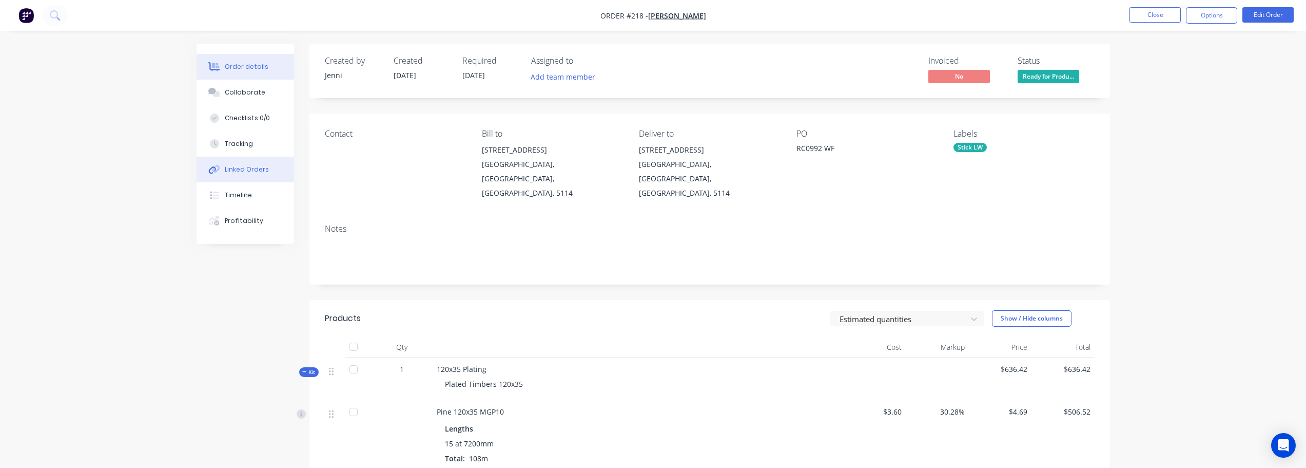
click at [237, 168] on div "Linked Orders" at bounding box center [247, 169] width 44 height 9
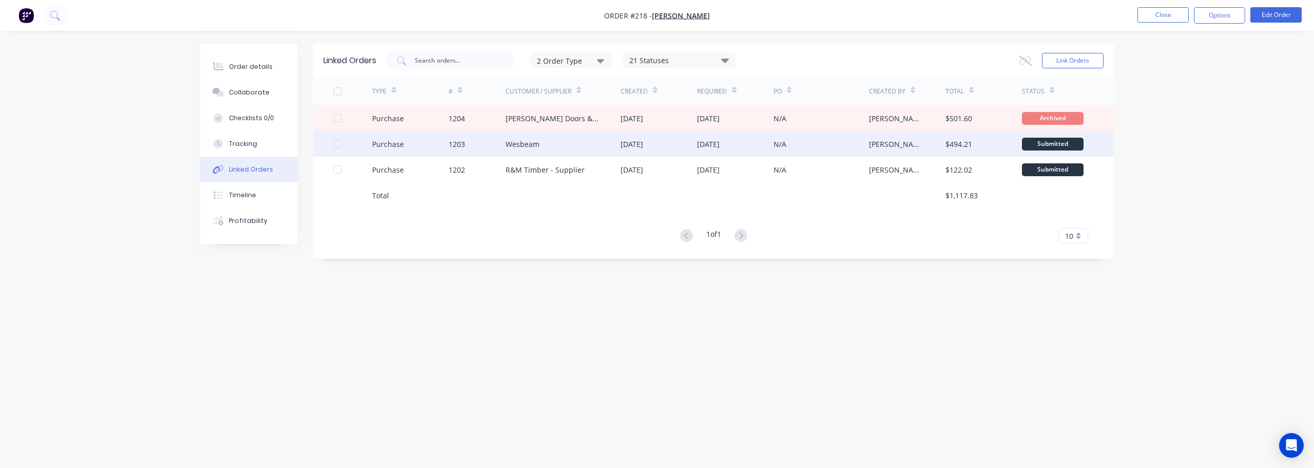
click at [552, 151] on div "Wesbeam" at bounding box center [562, 144] width 115 height 26
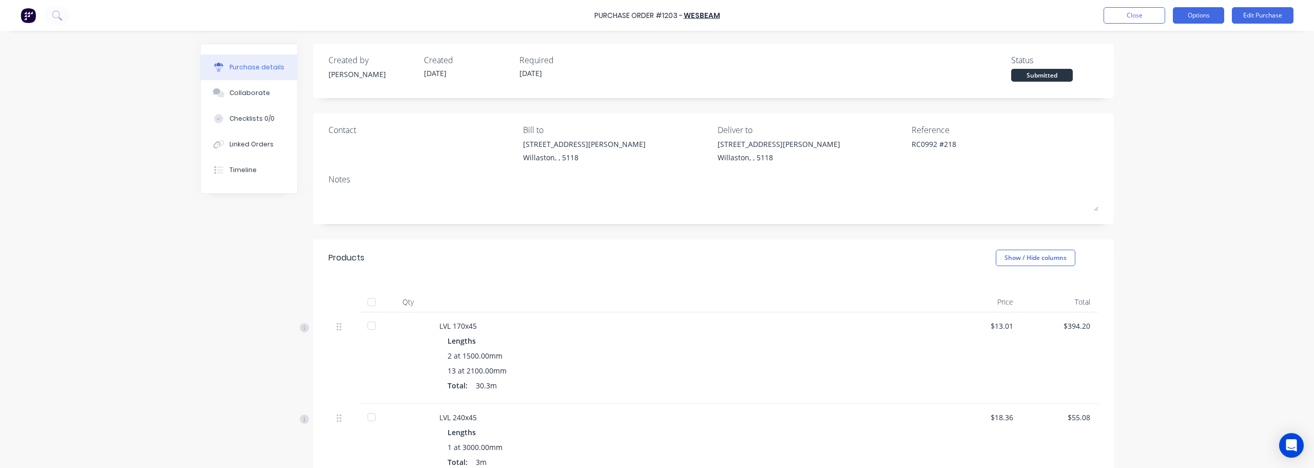
click at [1220, 14] on button "Options" at bounding box center [1198, 15] width 51 height 16
click at [1163, 43] on div "Print / Email" at bounding box center [1175, 41] width 79 height 15
click at [1156, 67] on div "With pricing" at bounding box center [1175, 62] width 79 height 15
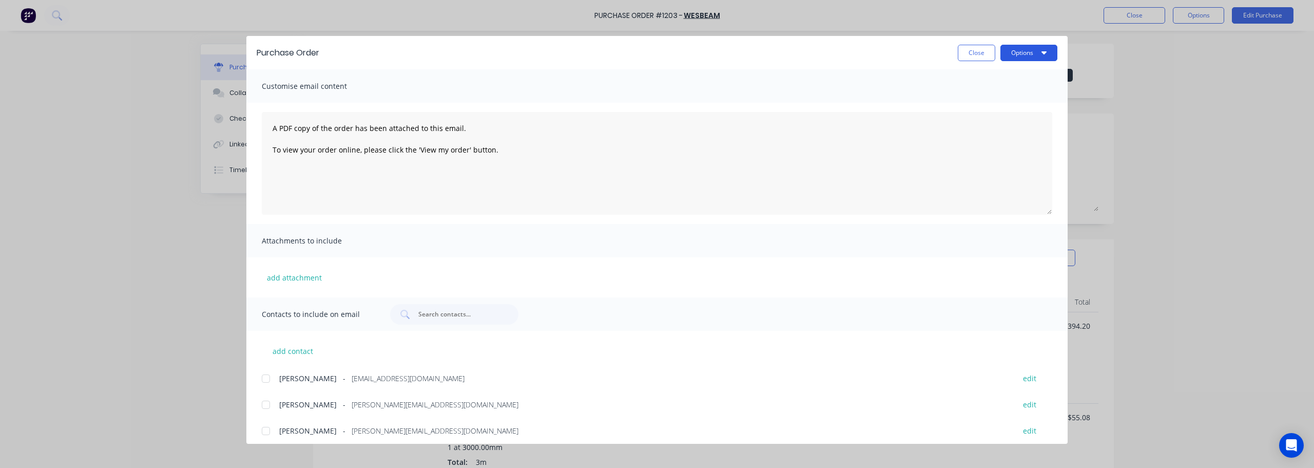
click at [1010, 54] on button "Options" at bounding box center [1028, 53] width 57 height 16
click at [1023, 95] on div "Print" at bounding box center [1008, 99] width 79 height 15
click at [967, 54] on button "Close" at bounding box center [976, 53] width 37 height 16
type textarea "x"
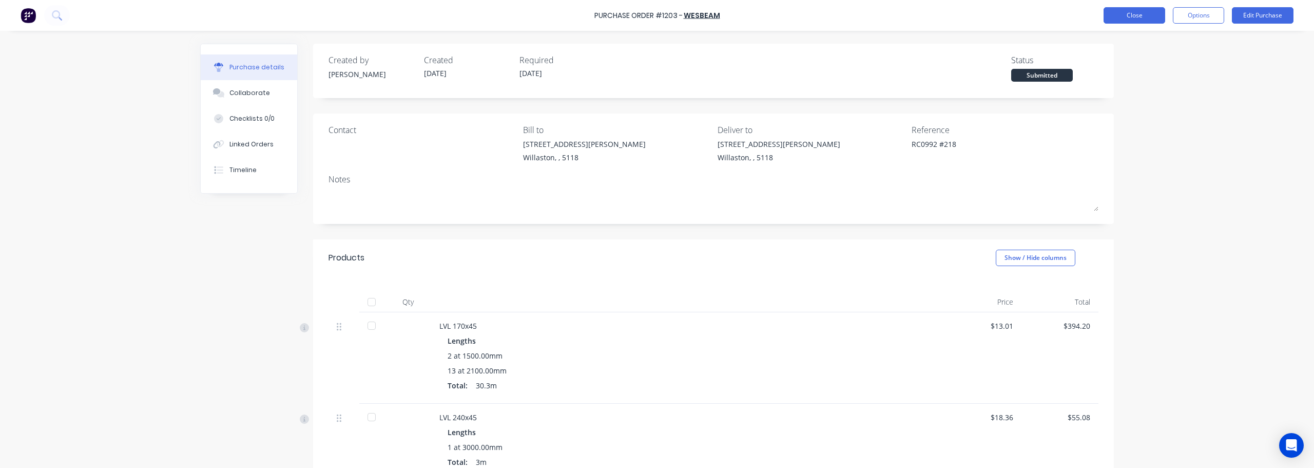
click at [1135, 12] on button "Close" at bounding box center [1134, 15] width 62 height 16
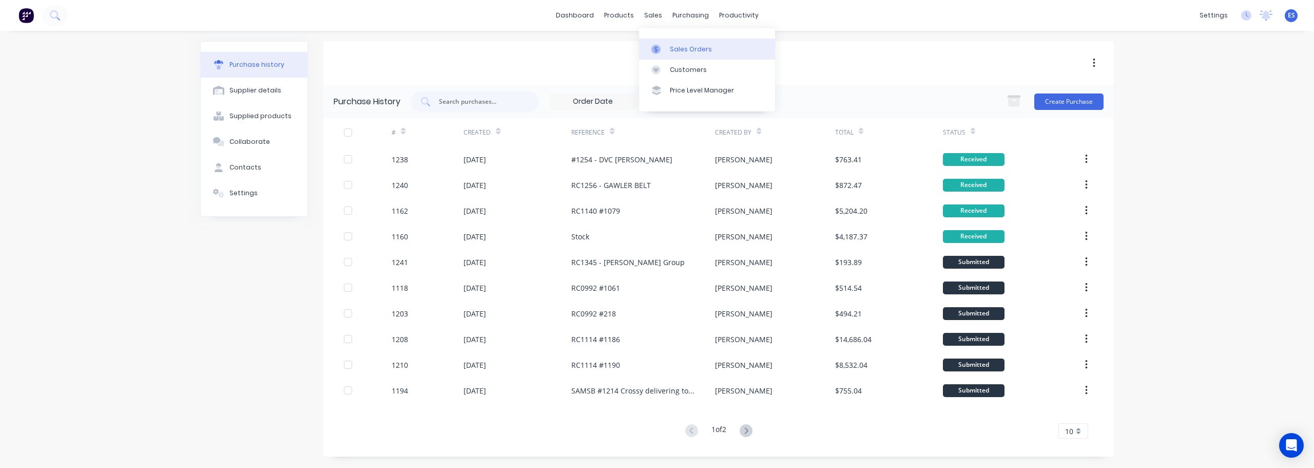
click at [699, 45] on div "Sales Orders" at bounding box center [691, 49] width 42 height 9
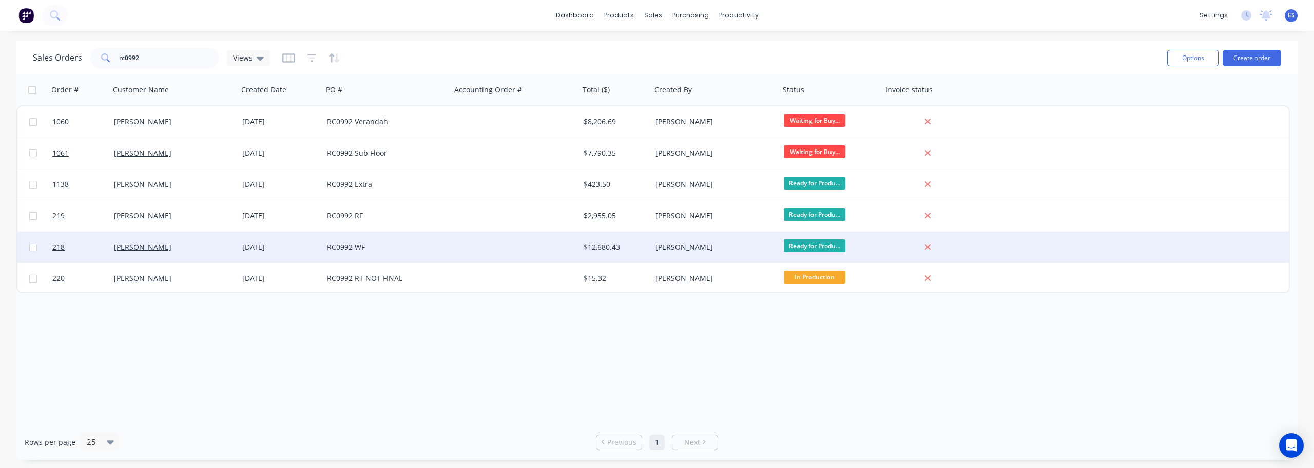
click at [199, 250] on div "[PERSON_NAME]" at bounding box center [171, 247] width 114 height 10
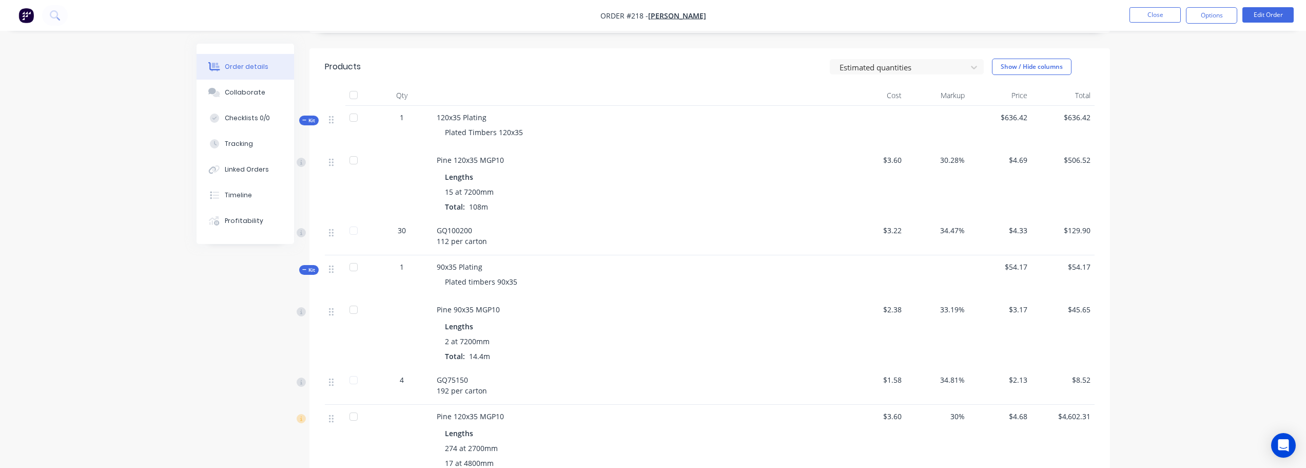
scroll to position [257, 0]
click at [239, 172] on div "Linked Orders" at bounding box center [247, 169] width 44 height 9
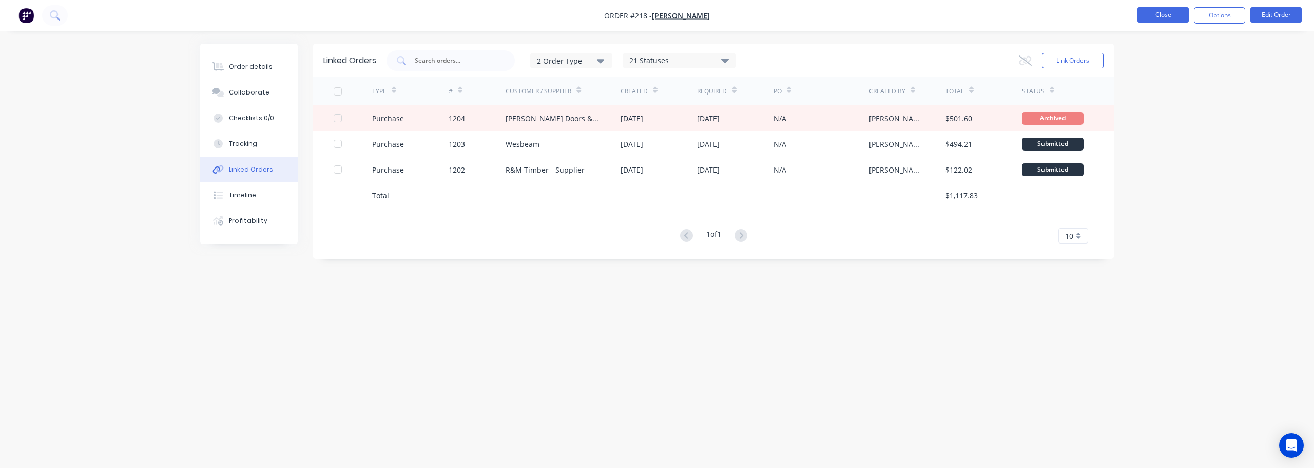
click at [1163, 18] on button "Close" at bounding box center [1162, 14] width 51 height 15
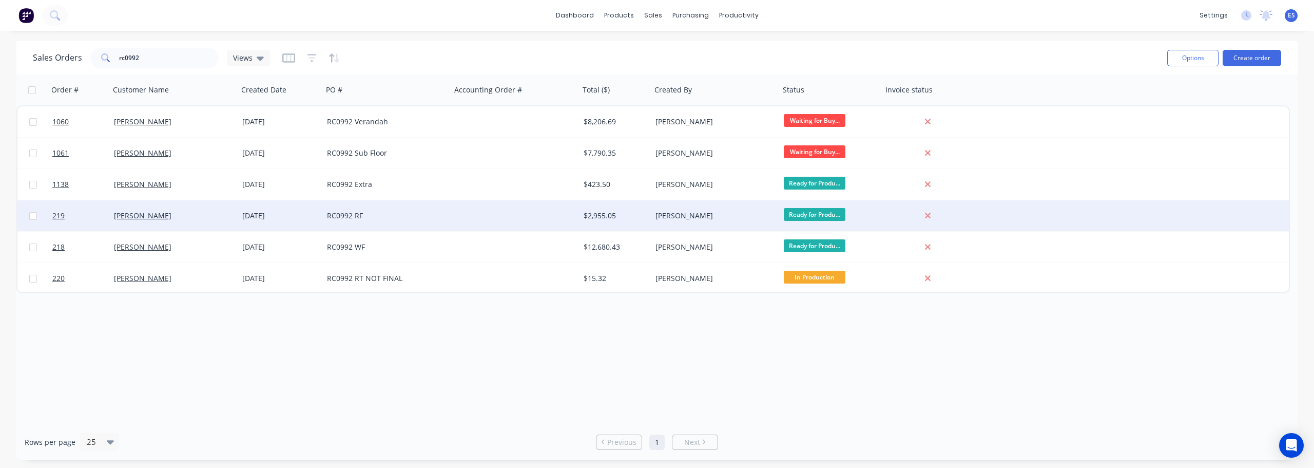
click at [368, 220] on div "RC0992 RF" at bounding box center [384, 215] width 114 height 10
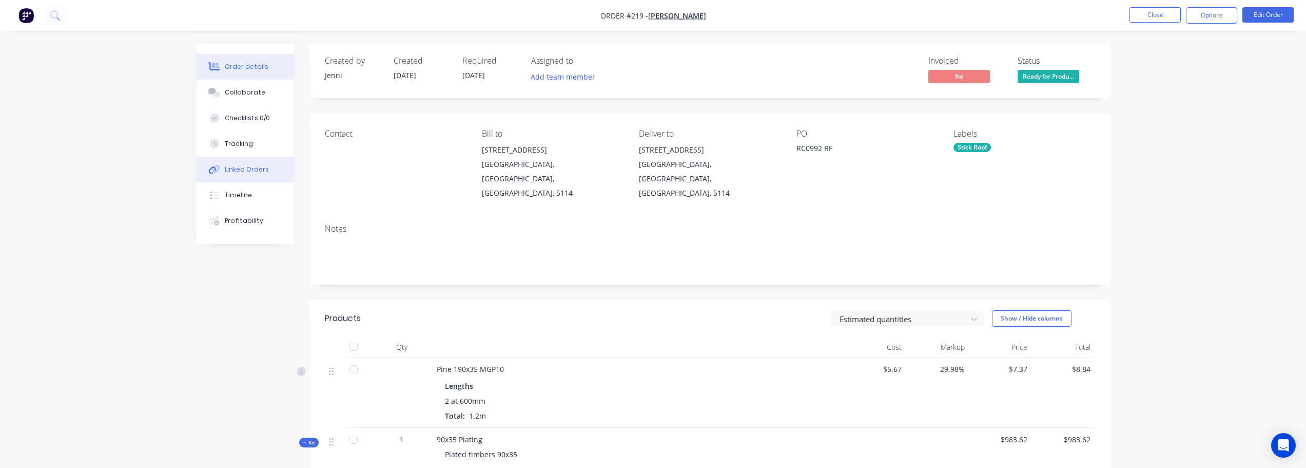
click at [208, 171] on icon at bounding box center [214, 169] width 12 height 9
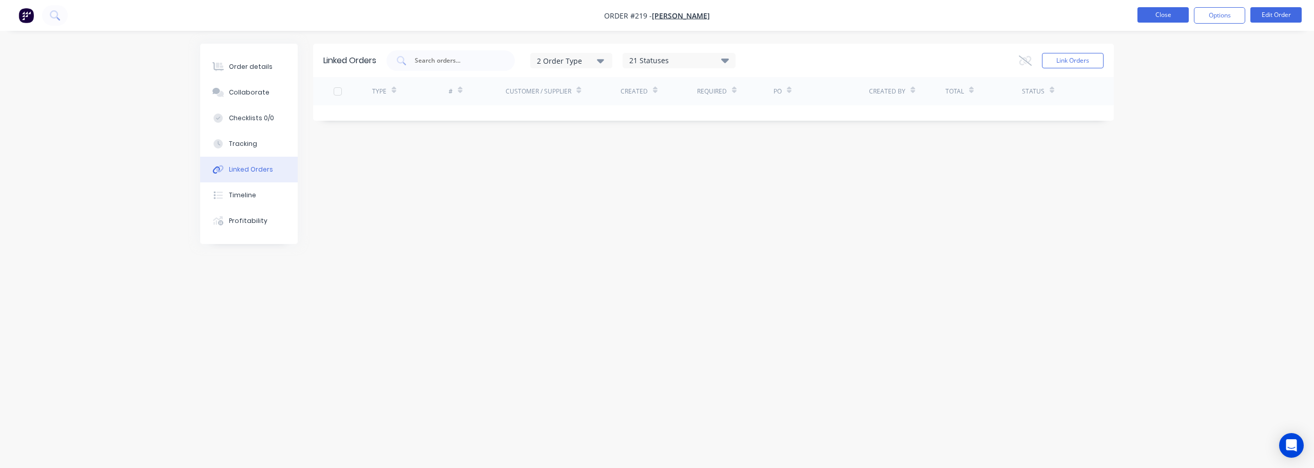
click at [1153, 21] on button "Close" at bounding box center [1162, 14] width 51 height 15
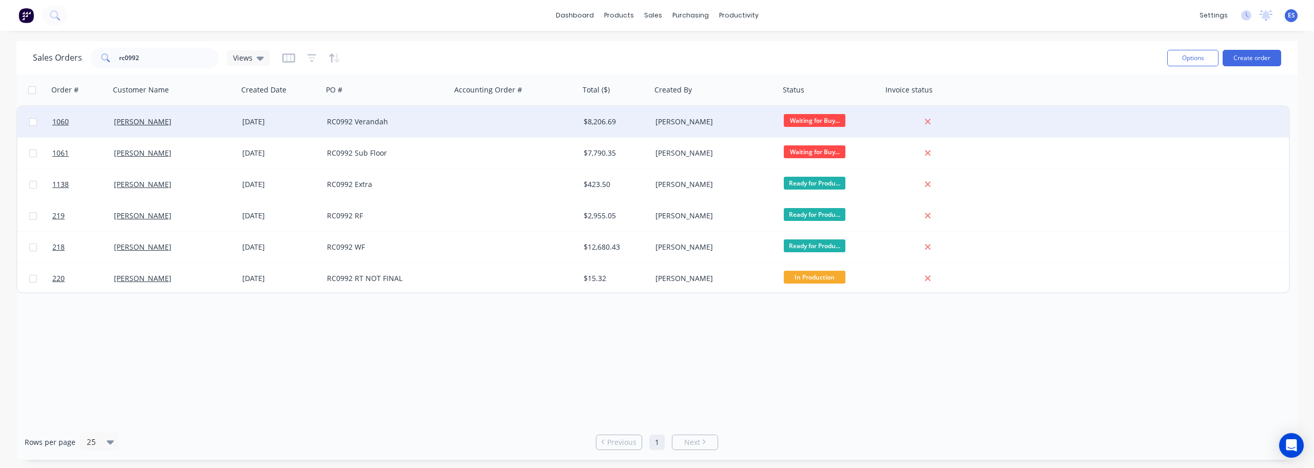
click at [444, 127] on div "RC0992 Verandah" at bounding box center [387, 121] width 128 height 31
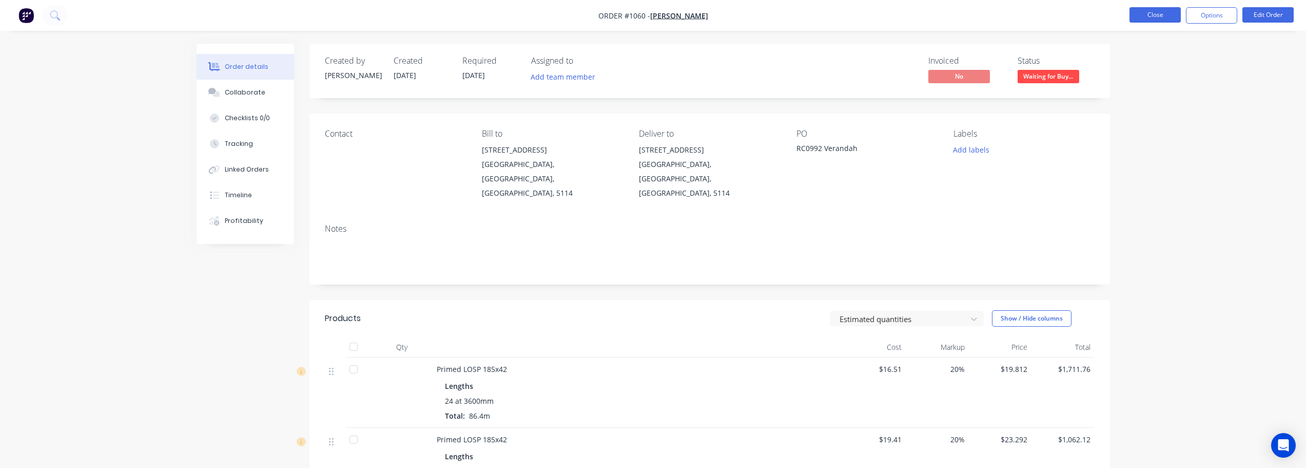
click at [1171, 11] on button "Close" at bounding box center [1155, 14] width 51 height 15
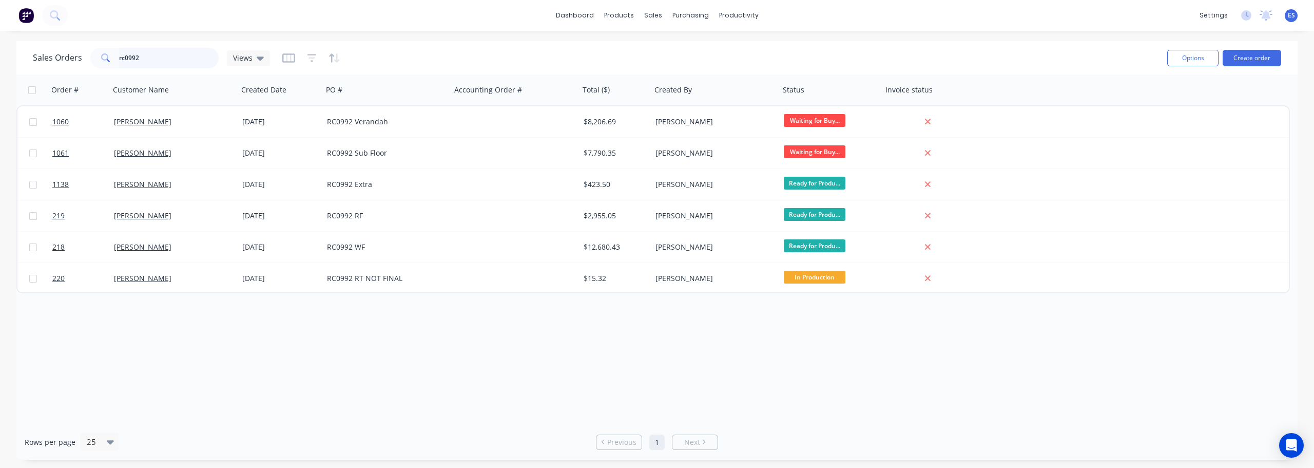
click at [158, 57] on input "rc0992" at bounding box center [169, 58] width 100 height 21
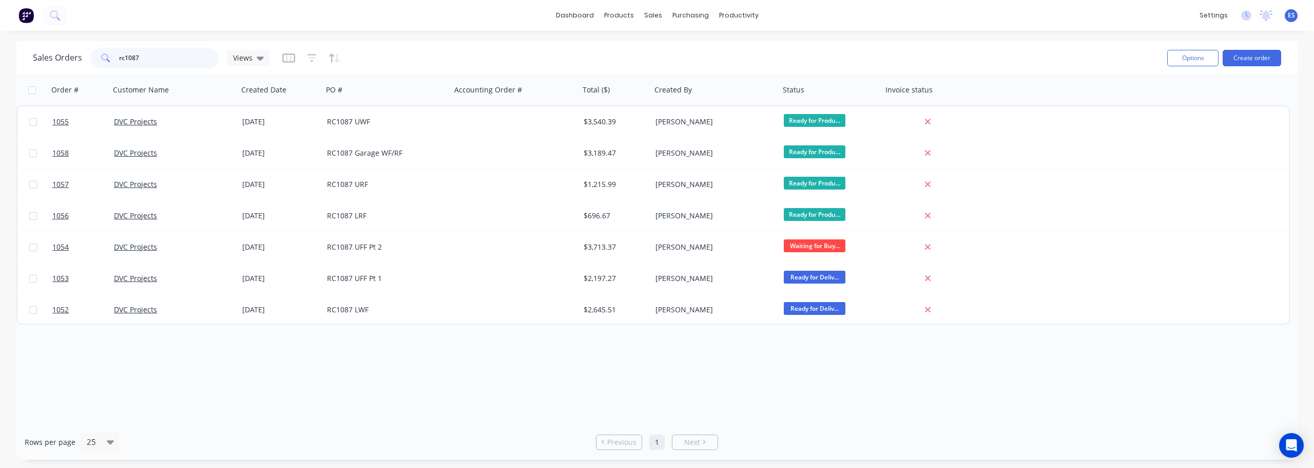
type input "rc1087"
click at [745, 43] on link "Workflow" at bounding box center [778, 48] width 136 height 21
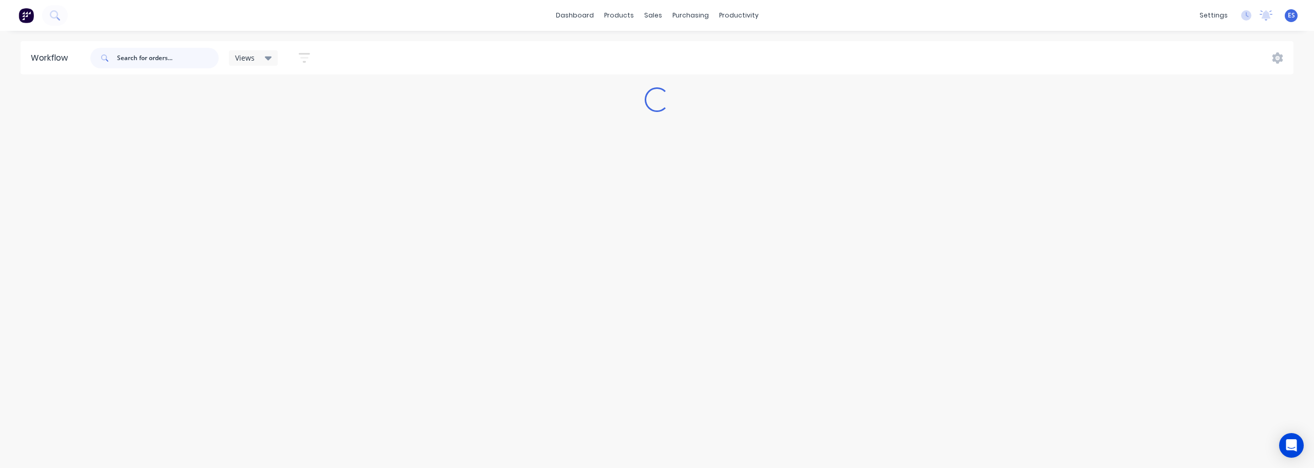
click at [167, 61] on input "text" at bounding box center [168, 58] width 102 height 21
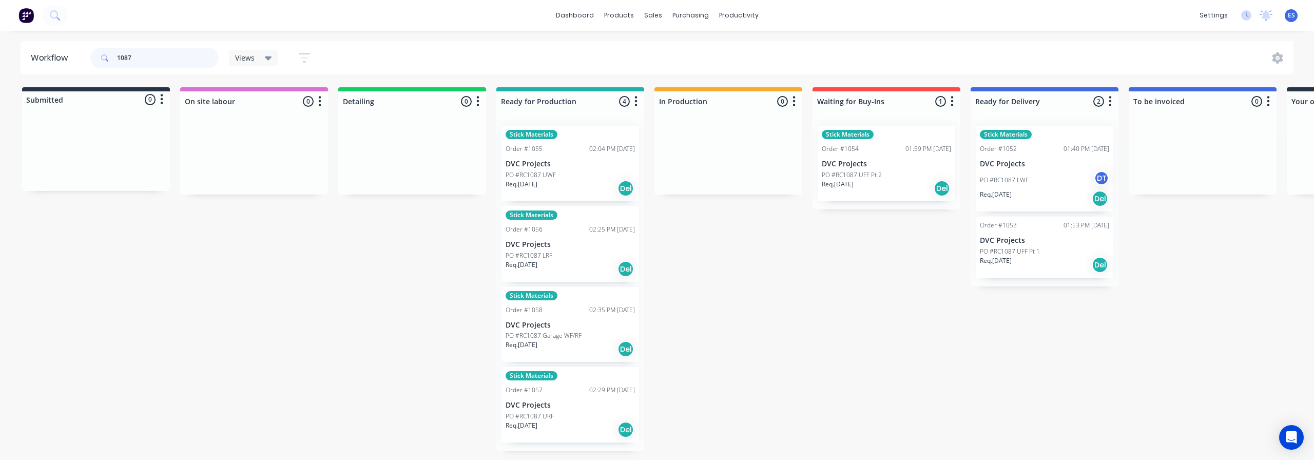
type input "1087"
click at [1035, 169] on div "Stick Materials Order #1052 01:40 PM [DATE] DVC Projects PO #RC1087 LWF DT Req.…" at bounding box center [1045, 169] width 138 height 86
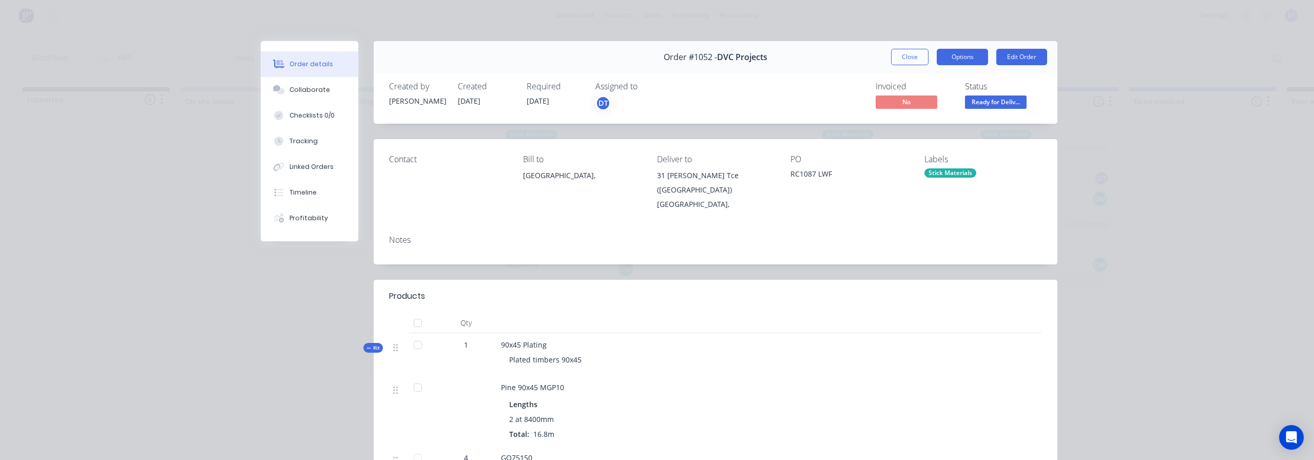
click at [968, 55] on button "Options" at bounding box center [962, 57] width 51 height 16
click at [942, 123] on div "Delivery Docket" at bounding box center [933, 124] width 89 height 15
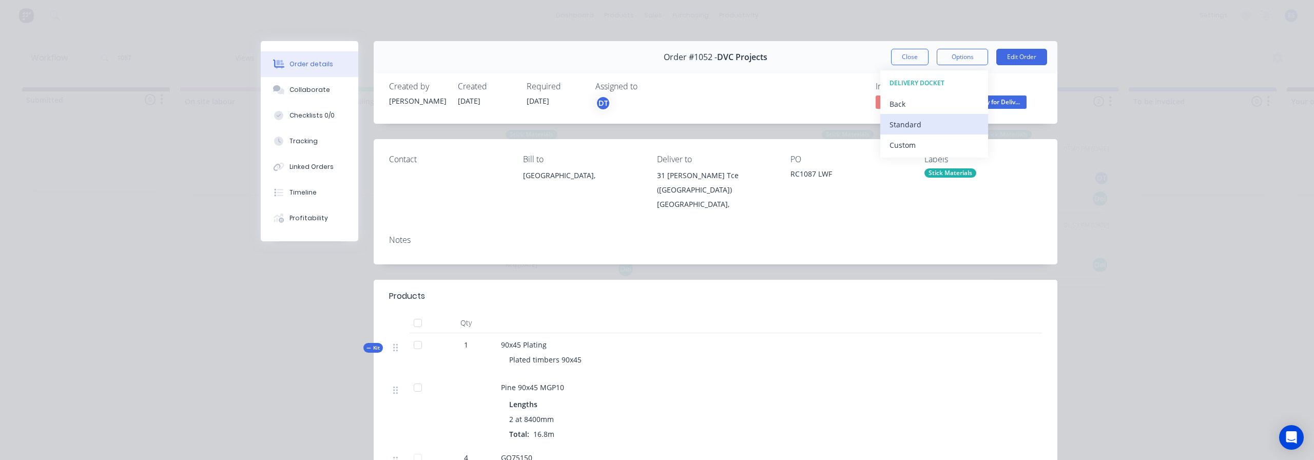
click at [912, 127] on div "Standard" at bounding box center [933, 124] width 89 height 15
click at [911, 54] on button "Close" at bounding box center [909, 57] width 37 height 16
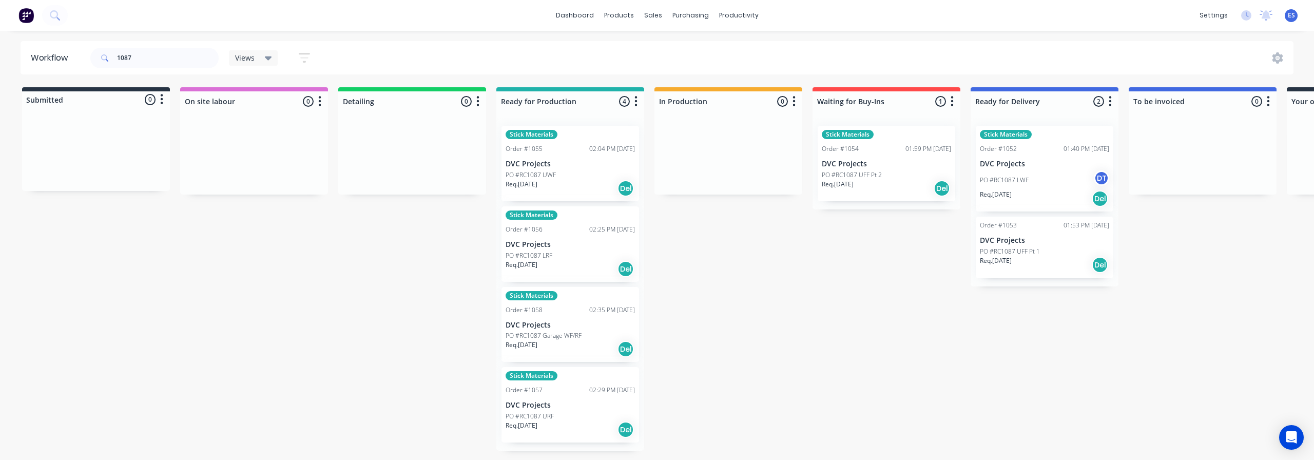
click at [1017, 245] on div "Order #1053 01:53 PM [DATE] DVC Projects PO #RC1087 UFF Pt 1 Req. [DATE] Del" at bounding box center [1045, 248] width 138 height 62
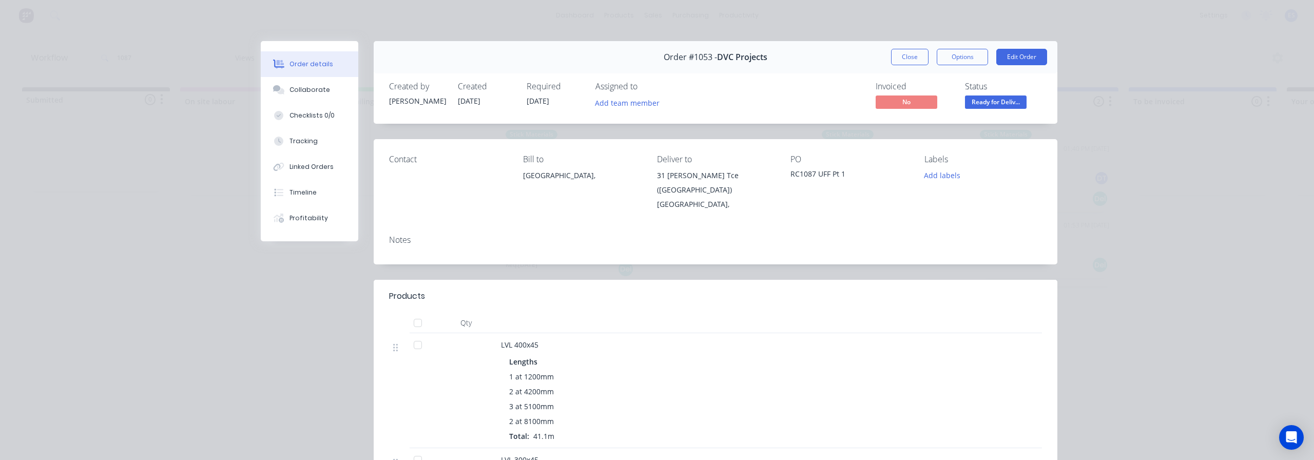
drag, startPoint x: 955, startPoint y: 60, endPoint x: 961, endPoint y: 69, distance: 11.4
click at [958, 63] on button "Options" at bounding box center [962, 57] width 51 height 16
click at [943, 122] on div "Delivery Docket" at bounding box center [933, 124] width 89 height 15
click at [939, 123] on div "Standard" at bounding box center [933, 124] width 89 height 15
click at [899, 59] on button "Close" at bounding box center [909, 57] width 37 height 16
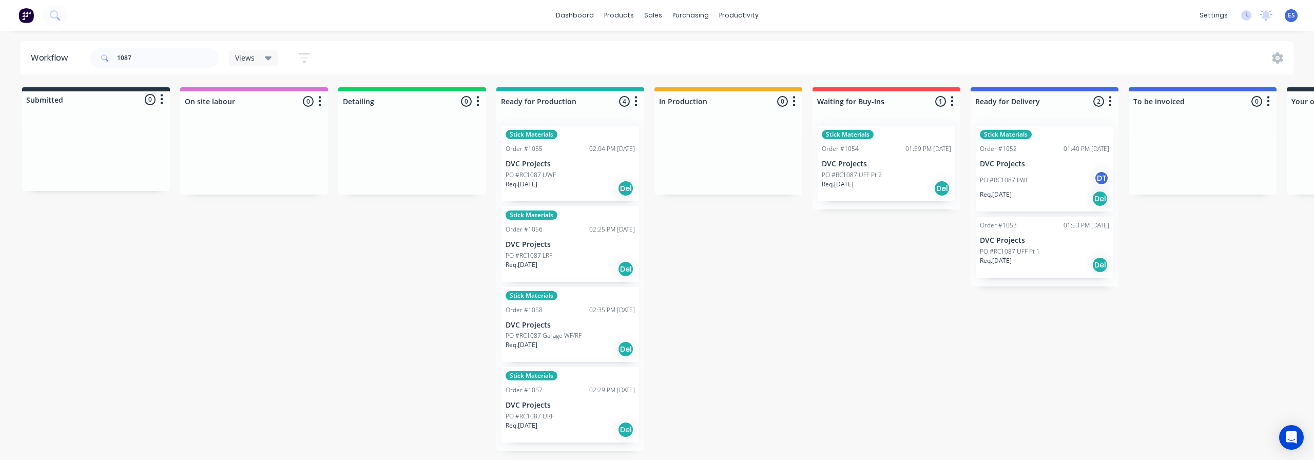
click at [880, 183] on div "Req. [DATE] Del" at bounding box center [886, 188] width 129 height 17
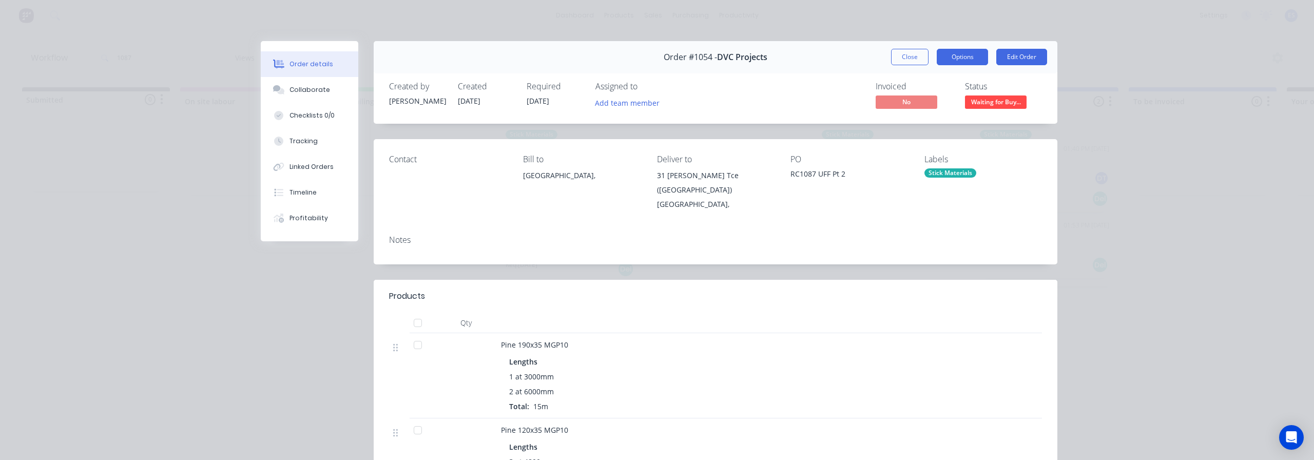
click at [955, 60] on button "Options" at bounding box center [962, 57] width 51 height 16
click at [934, 133] on button "Delivery Docket" at bounding box center [934, 124] width 108 height 21
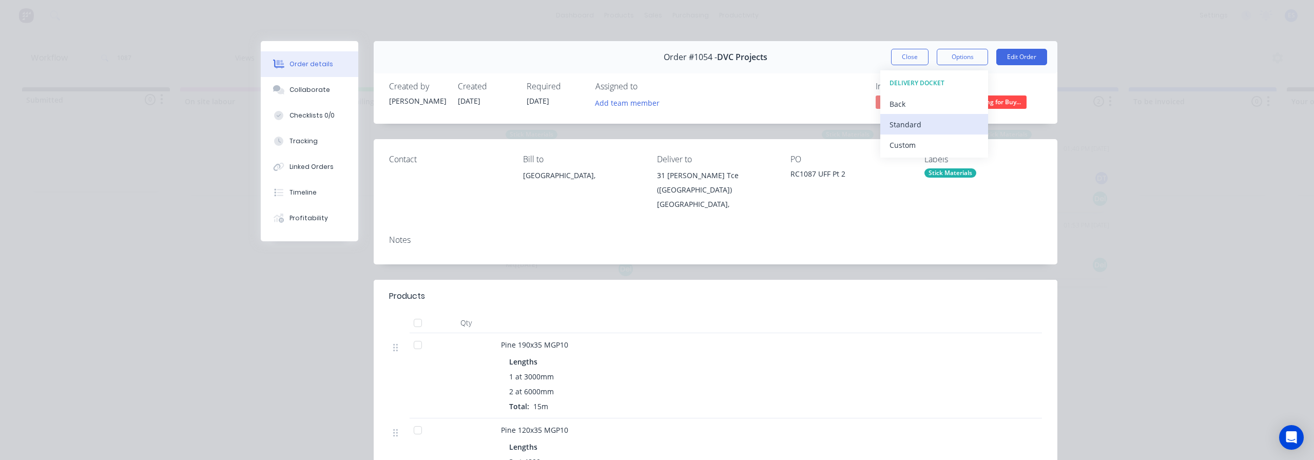
click at [923, 126] on div "Standard" at bounding box center [933, 124] width 89 height 15
click at [914, 54] on button "Close" at bounding box center [909, 57] width 37 height 16
